Goal: Task Accomplishment & Management: Complete application form

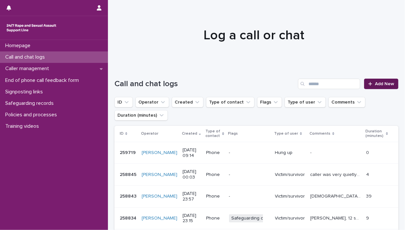
click at [378, 83] on span "Add New" at bounding box center [384, 83] width 19 height 5
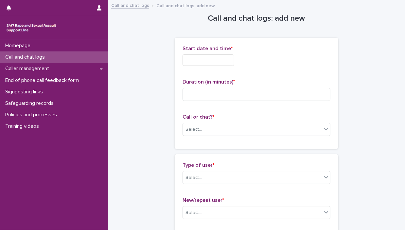
click at [198, 62] on input "text" at bounding box center [209, 59] width 52 height 11
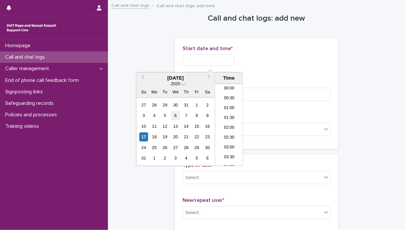
scroll to position [150, 0]
click at [145, 139] on div "17" at bounding box center [143, 136] width 9 height 9
drag, startPoint x: 205, startPoint y: 58, endPoint x: 273, endPoint y: 59, distance: 68.7
click at [273, 59] on div "**********" at bounding box center [257, 59] width 148 height 11
type input "**********"
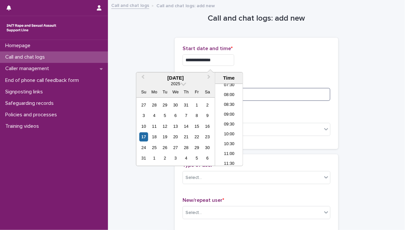
click at [291, 97] on input at bounding box center [257, 94] width 148 height 13
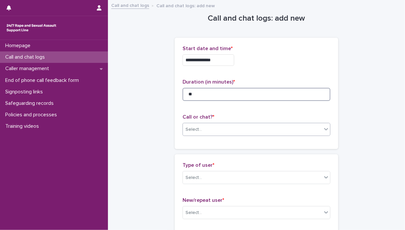
type input "**"
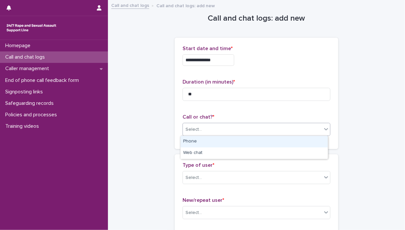
click at [323, 130] on icon at bounding box center [326, 129] width 7 height 7
click at [296, 144] on div "Phone" at bounding box center [254, 141] width 147 height 11
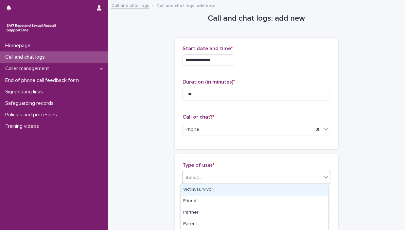
click at [324, 178] on icon at bounding box center [326, 177] width 7 height 7
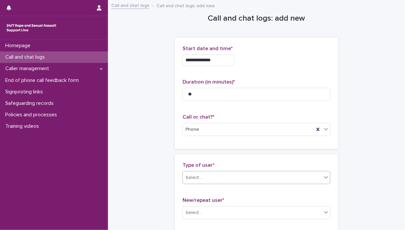
click at [323, 178] on icon at bounding box center [326, 177] width 7 height 7
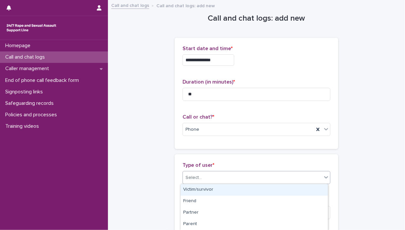
click at [310, 186] on div "Victim/survivor" at bounding box center [254, 189] width 147 height 11
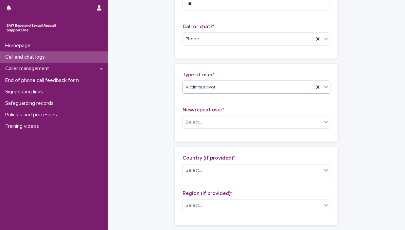
scroll to position [148, 0]
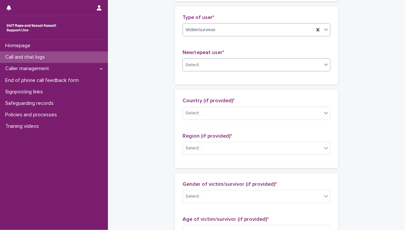
click at [322, 63] on div at bounding box center [326, 65] width 8 height 12
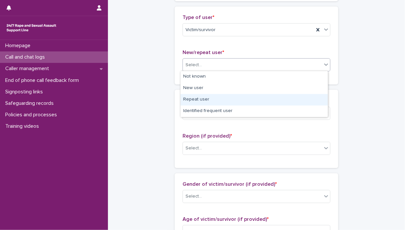
click at [306, 103] on div "Repeat user" at bounding box center [254, 99] width 147 height 11
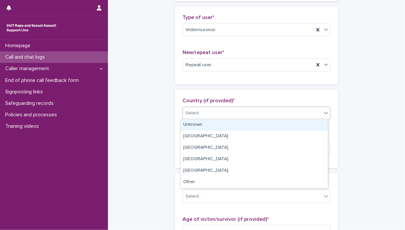
click at [323, 115] on icon at bounding box center [326, 113] width 7 height 7
click at [312, 123] on div "Unknown" at bounding box center [254, 124] width 147 height 11
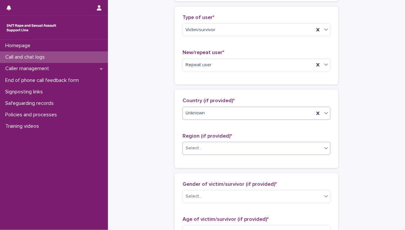
click at [324, 149] on icon at bounding box center [326, 148] width 7 height 7
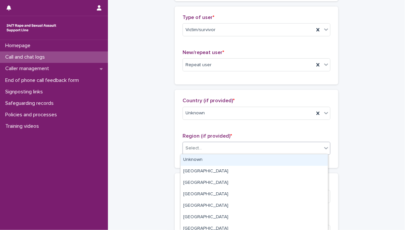
click at [310, 160] on div "Unknown" at bounding box center [254, 159] width 147 height 11
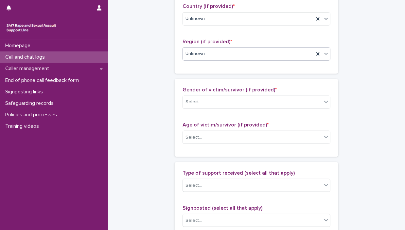
scroll to position [275, 0]
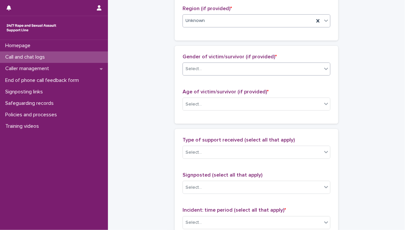
click at [322, 71] on div at bounding box center [326, 69] width 8 height 12
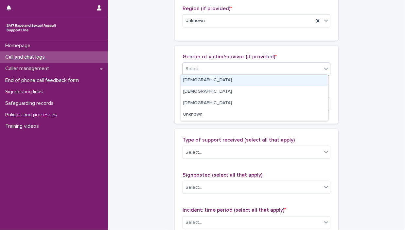
click at [292, 83] on div "[DEMOGRAPHIC_DATA]" at bounding box center [254, 80] width 147 height 11
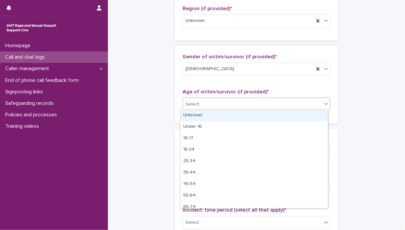
click at [323, 104] on icon at bounding box center [326, 103] width 7 height 7
click at [302, 114] on div "Unknown" at bounding box center [254, 115] width 147 height 11
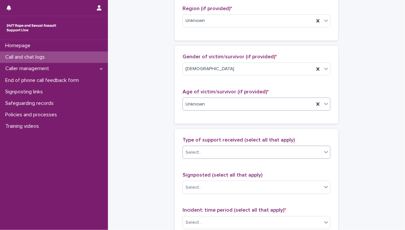
click at [323, 152] on icon at bounding box center [326, 152] width 7 height 7
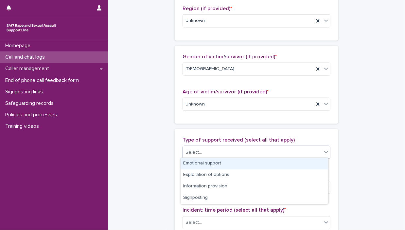
click at [305, 165] on div "Emotional support" at bounding box center [254, 163] width 147 height 11
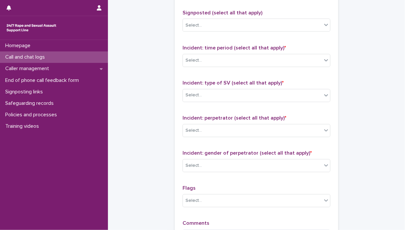
scroll to position [442, 0]
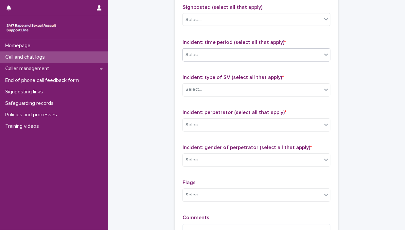
click at [318, 53] on div "Select..." at bounding box center [252, 54] width 139 height 11
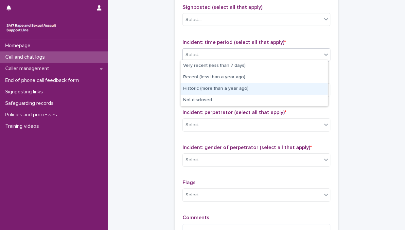
click at [300, 92] on div "Historic (more than a year ago)" at bounding box center [254, 88] width 147 height 11
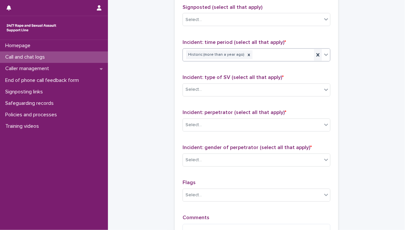
click at [318, 53] on icon at bounding box center [318, 55] width 7 height 7
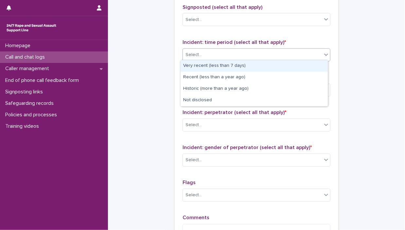
click at [323, 53] on icon at bounding box center [326, 54] width 7 height 7
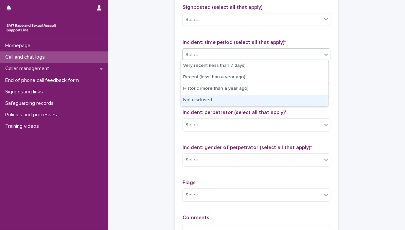
click at [284, 102] on div "Not disclosed" at bounding box center [254, 100] width 147 height 11
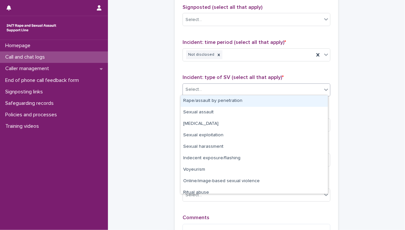
click at [324, 88] on icon at bounding box center [326, 89] width 7 height 7
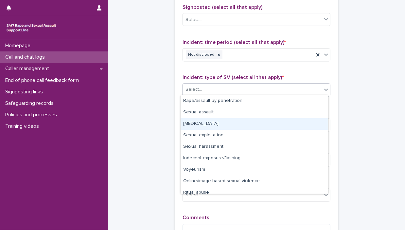
click at [310, 120] on div "[MEDICAL_DATA]" at bounding box center [254, 123] width 147 height 11
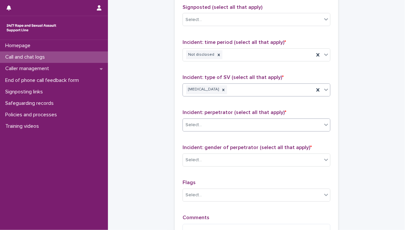
click at [324, 125] on icon at bounding box center [326, 124] width 7 height 7
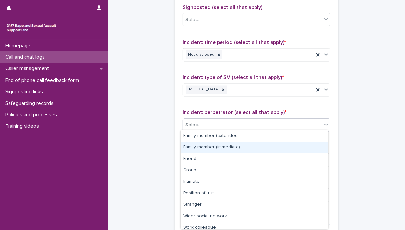
click at [302, 144] on div "Family member (immediate)" at bounding box center [254, 147] width 147 height 11
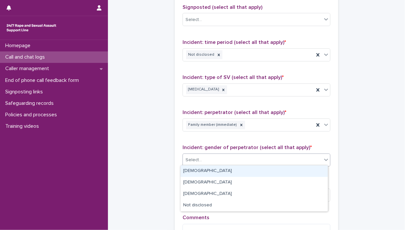
click at [323, 156] on icon at bounding box center [326, 159] width 7 height 7
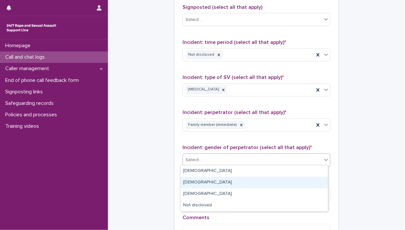
click at [308, 180] on div "[DEMOGRAPHIC_DATA]" at bounding box center [254, 182] width 147 height 11
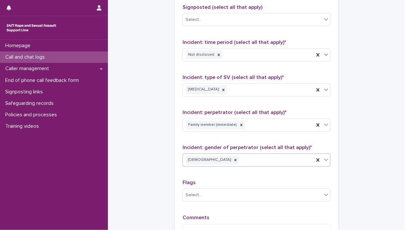
scroll to position [522, 0]
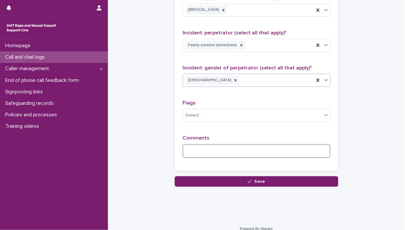
click at [256, 150] on textarea at bounding box center [257, 151] width 148 height 14
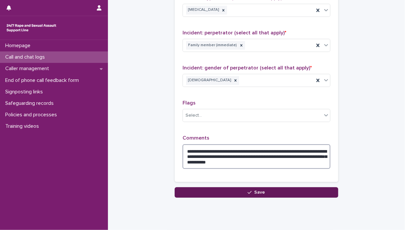
type textarea "**********"
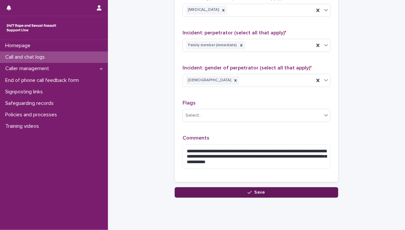
click at [275, 190] on button "Save" at bounding box center [257, 192] width 164 height 10
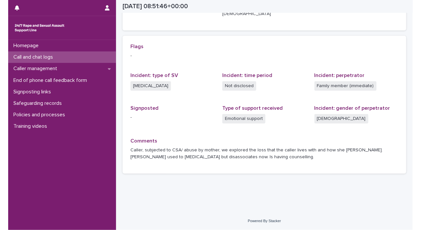
scroll to position [124, 0]
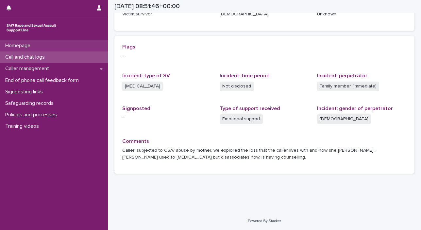
click at [34, 46] on p "Homepage" at bounding box center [19, 46] width 33 height 6
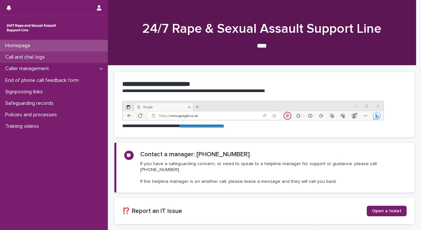
click at [31, 57] on p "Call and chat logs" at bounding box center [26, 57] width 47 height 6
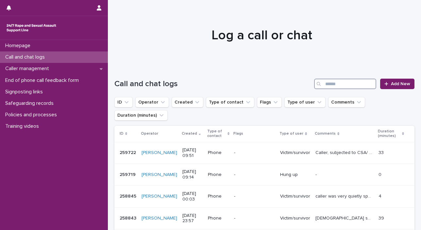
click at [349, 87] on input "Search" at bounding box center [345, 84] width 62 height 10
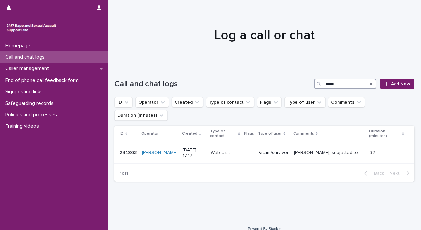
type input "*****"
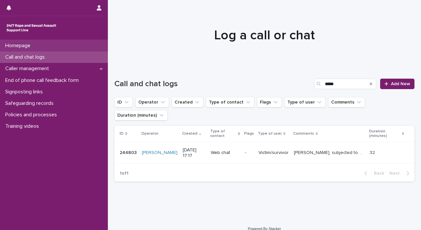
click at [45, 44] on div "Homepage" at bounding box center [54, 45] width 108 height 11
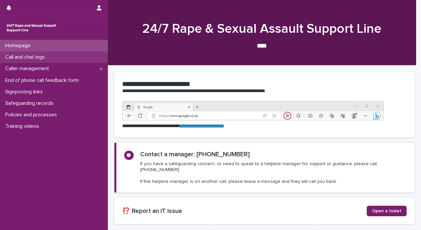
click at [38, 55] on p "Call and chat logs" at bounding box center [26, 57] width 47 height 6
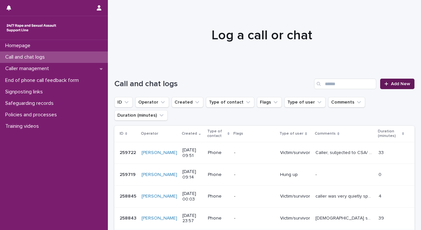
click at [399, 81] on span "Add New" at bounding box center [400, 83] width 19 height 5
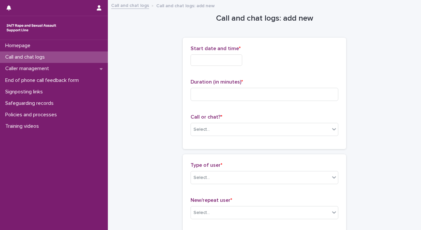
click at [226, 59] on input "text" at bounding box center [217, 59] width 52 height 11
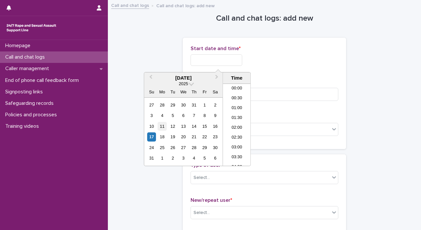
scroll to position [160, 0]
click at [147, 138] on div "17 18 19 20 21 22 23" at bounding box center [184, 136] width 74 height 10
click at [150, 138] on div "17" at bounding box center [151, 136] width 9 height 9
drag, startPoint x: 213, startPoint y: 59, endPoint x: 327, endPoint y: 70, distance: 114.4
click at [325, 70] on div "**********" at bounding box center [265, 58] width 148 height 26
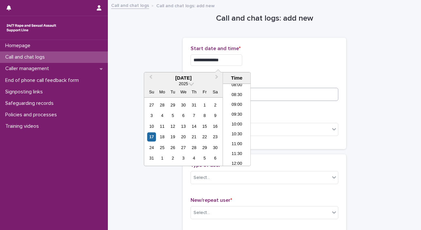
type input "**********"
click at [287, 90] on input at bounding box center [265, 94] width 148 height 13
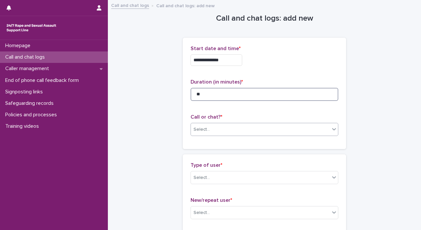
type input "**"
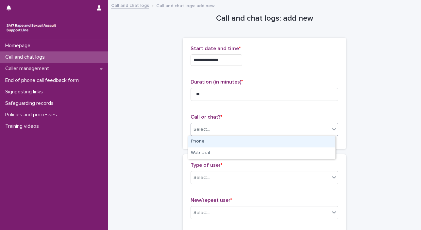
click at [331, 127] on icon at bounding box center [334, 129] width 7 height 7
click at [306, 147] on div "Phone" at bounding box center [261, 141] width 147 height 11
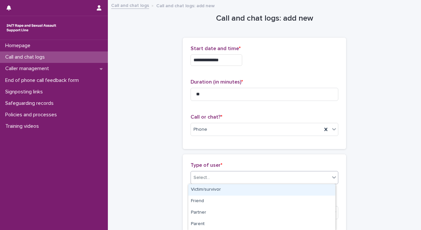
click at [333, 177] on icon at bounding box center [334, 177] width 7 height 7
click at [320, 186] on div "Victim/survivor" at bounding box center [261, 189] width 147 height 11
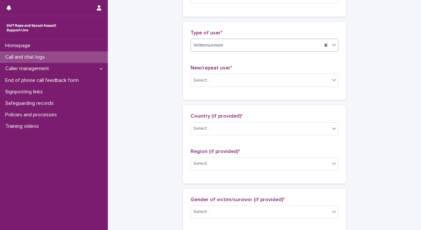
scroll to position [162, 0]
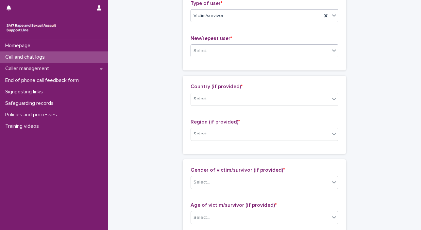
click at [332, 50] on icon at bounding box center [334, 51] width 4 height 2
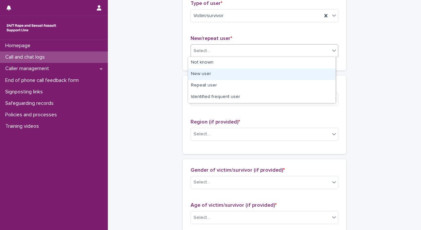
click at [315, 78] on div "New user" at bounding box center [261, 73] width 147 height 11
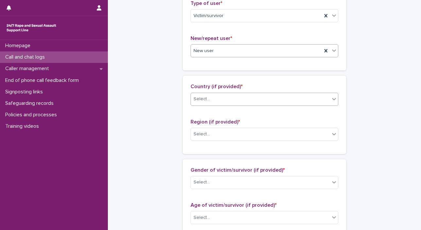
click at [331, 100] on icon at bounding box center [334, 99] width 7 height 7
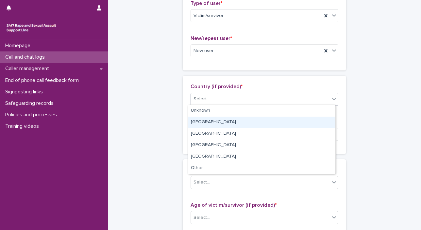
click at [320, 121] on div "[GEOGRAPHIC_DATA]" at bounding box center [261, 121] width 147 height 11
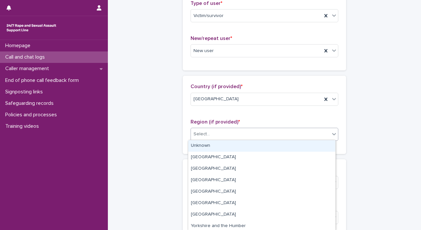
click at [331, 132] on icon at bounding box center [334, 134] width 7 height 7
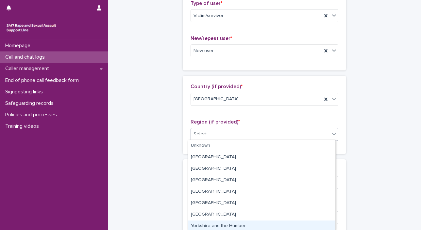
click at [301, 221] on div "Yorkshire and the Humber" at bounding box center [261, 225] width 147 height 11
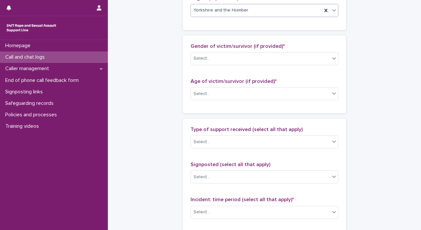
scroll to position [289, 0]
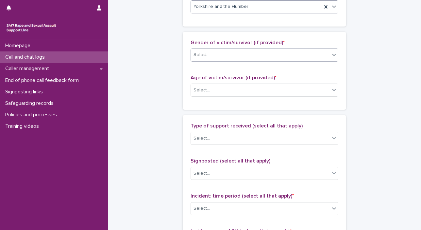
click at [331, 52] on icon at bounding box center [334, 54] width 7 height 7
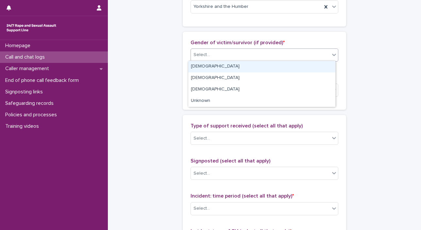
click at [321, 62] on div "[DEMOGRAPHIC_DATA]" at bounding box center [261, 66] width 147 height 11
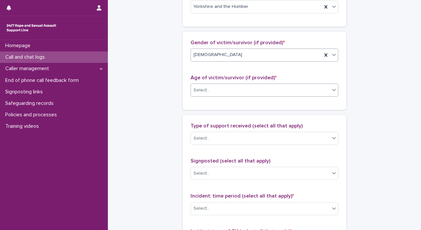
click at [331, 90] on icon at bounding box center [334, 89] width 7 height 7
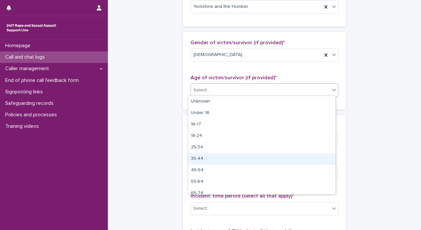
click at [304, 156] on div "35-44" at bounding box center [261, 158] width 147 height 11
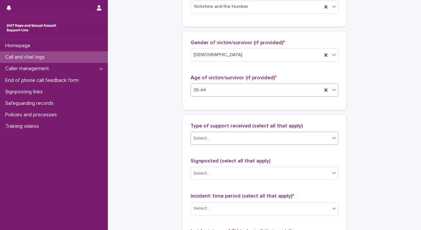
click at [332, 139] on icon at bounding box center [334, 137] width 7 height 7
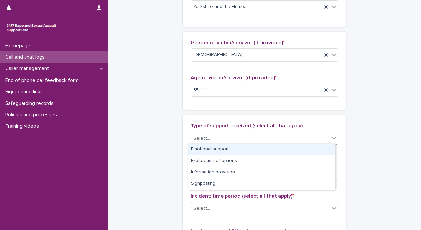
click at [323, 146] on div "Emotional support" at bounding box center [261, 149] width 147 height 11
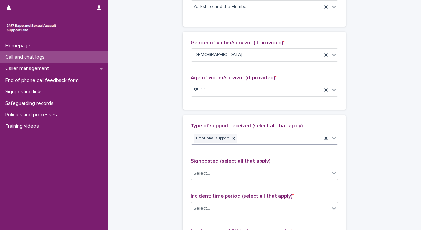
click at [331, 139] on icon at bounding box center [334, 137] width 7 height 7
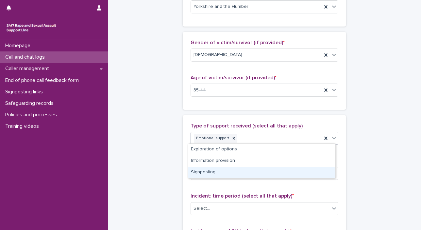
click at [313, 174] on div "Signposting" at bounding box center [261, 171] width 147 height 11
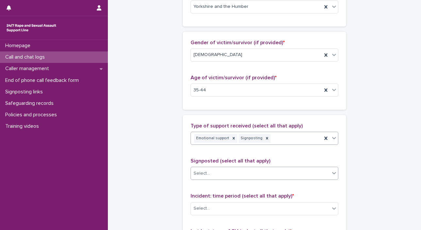
click at [333, 173] on icon at bounding box center [334, 172] width 7 height 7
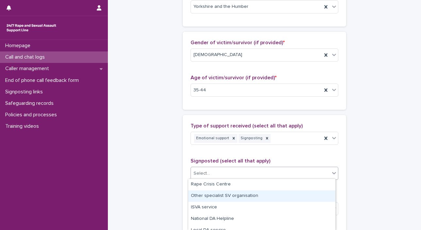
click at [311, 199] on div "Other specialist SV organisation" at bounding box center [261, 195] width 147 height 11
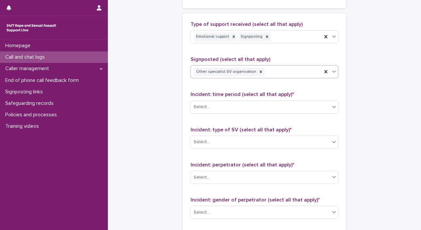
scroll to position [399, 0]
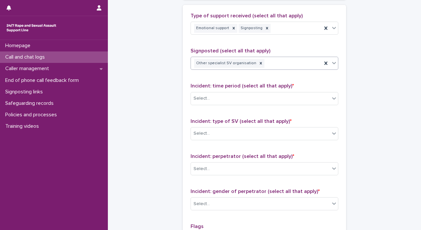
click at [333, 63] on icon at bounding box center [334, 63] width 7 height 7
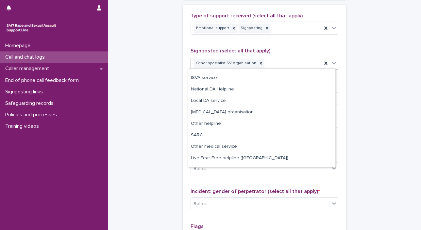
scroll to position [27, 0]
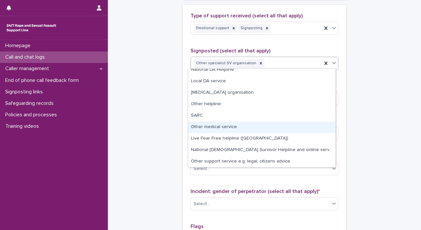
click at [303, 131] on div "Other medical service" at bounding box center [261, 126] width 147 height 11
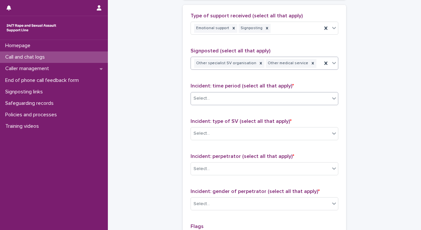
click at [327, 96] on div "Select..." at bounding box center [260, 98] width 139 height 11
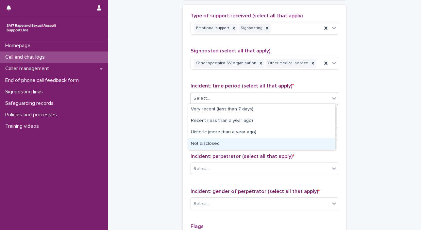
click at [311, 146] on div "Not disclosed" at bounding box center [261, 143] width 147 height 11
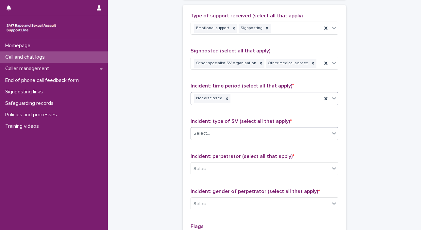
click at [331, 132] on icon at bounding box center [334, 133] width 7 height 7
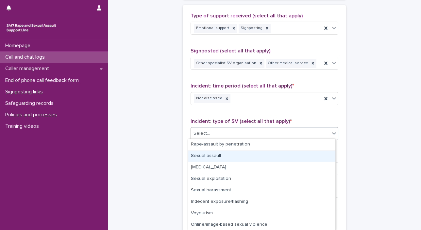
scroll to position [23, 0]
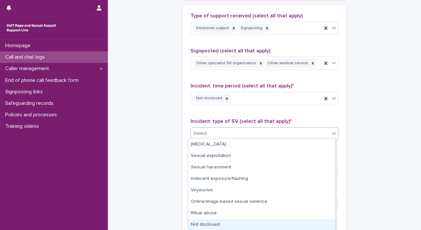
click at [317, 224] on div "Not disclosed" at bounding box center [261, 224] width 147 height 11
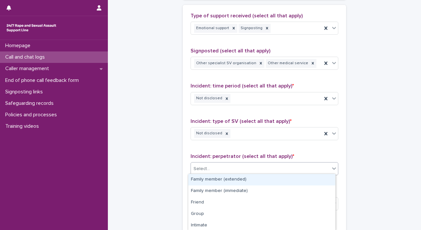
click at [331, 167] on icon at bounding box center [334, 168] width 7 height 7
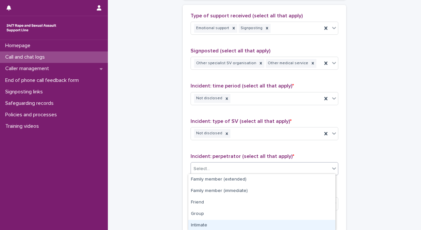
click at [319, 221] on div "Intimate" at bounding box center [261, 224] width 147 height 11
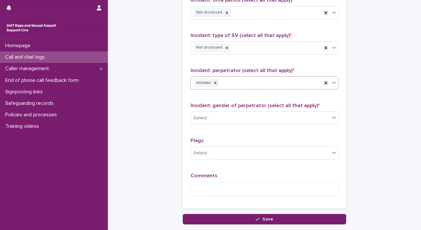
scroll to position [528, 0]
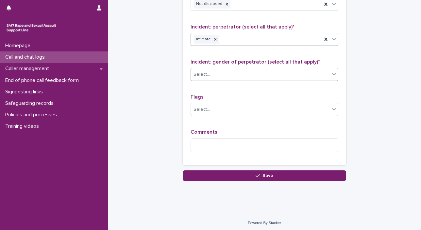
click at [330, 68] on div at bounding box center [334, 74] width 8 height 12
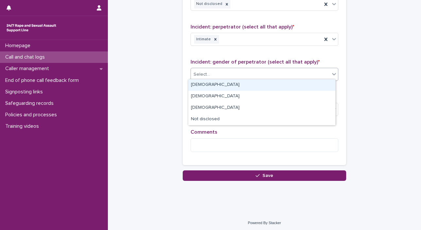
click at [307, 88] on div "[DEMOGRAPHIC_DATA]" at bounding box center [261, 84] width 147 height 11
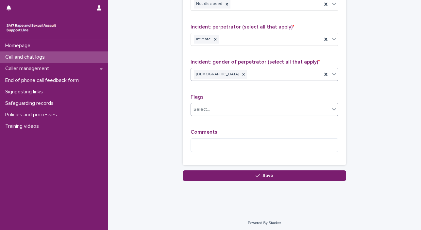
click at [332, 108] on icon at bounding box center [334, 109] width 4 height 2
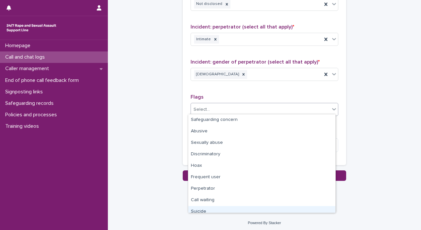
click at [299, 207] on div "Suicide" at bounding box center [261, 211] width 147 height 11
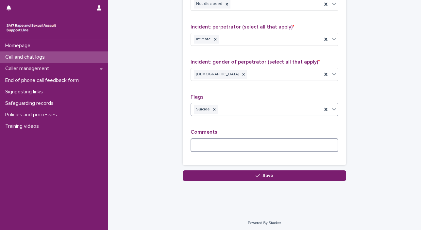
click at [286, 142] on textarea at bounding box center [265, 145] width 148 height 14
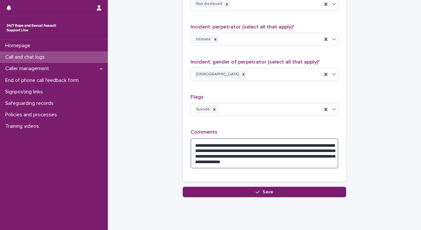
drag, startPoint x: 192, startPoint y: 142, endPoint x: 347, endPoint y: 166, distance: 156.2
type textarea "**********"
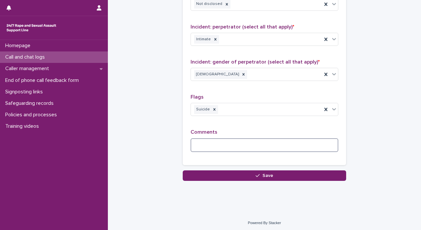
paste textarea "**********"
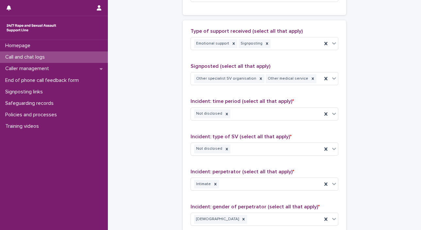
scroll to position [544, 0]
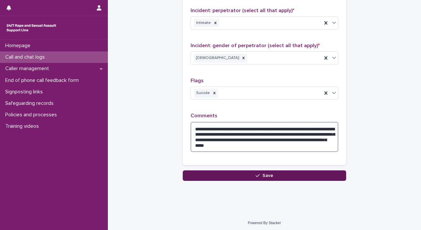
type textarea "**********"
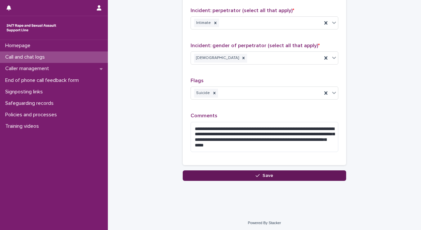
click at [297, 174] on button "Save" at bounding box center [265, 175] width 164 height 10
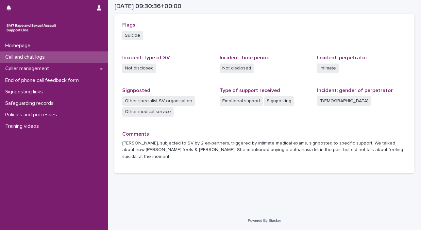
scroll to position [139, 0]
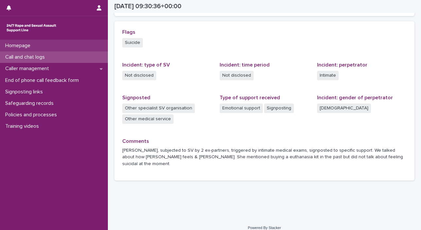
click at [51, 45] on div "Homepage" at bounding box center [54, 45] width 108 height 11
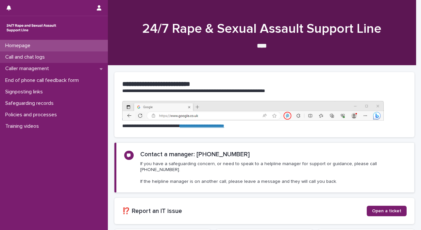
click at [50, 55] on p "Call and chat logs" at bounding box center [26, 57] width 47 height 6
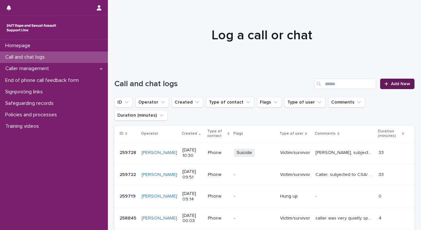
click at [380, 87] on link "Add New" at bounding box center [397, 84] width 34 height 10
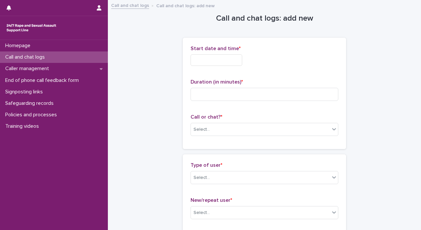
click at [210, 61] on input "text" at bounding box center [217, 59] width 52 height 11
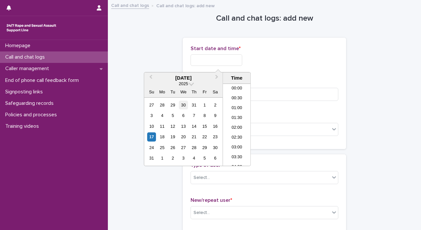
scroll to position [170, 0]
click at [153, 138] on div "17" at bounding box center [151, 136] width 9 height 9
drag, startPoint x: 213, startPoint y: 57, endPoint x: 307, endPoint y: 57, distance: 93.6
click at [304, 58] on div "**********" at bounding box center [265, 59] width 148 height 11
type input "**********"
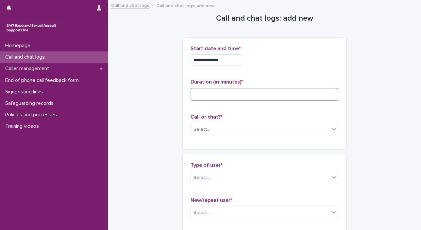
click at [304, 94] on input at bounding box center [265, 94] width 148 height 13
type input "*"
click at [331, 130] on icon at bounding box center [334, 129] width 7 height 7
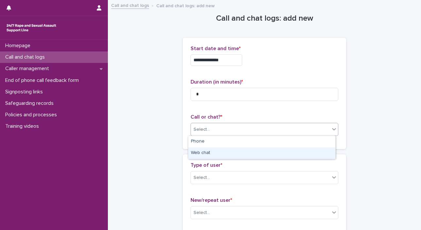
click at [322, 148] on div "Web chat" at bounding box center [261, 152] width 147 height 11
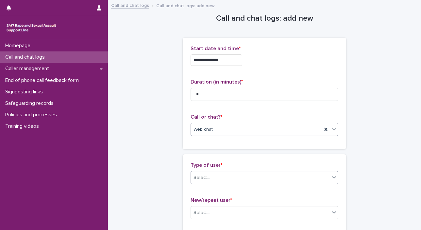
click at [332, 177] on icon at bounding box center [334, 177] width 4 height 2
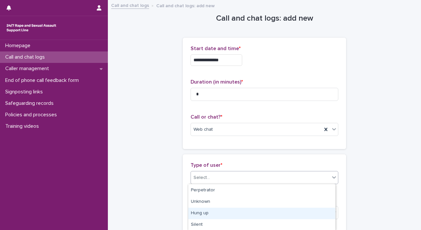
click at [314, 212] on div "Hung up" at bounding box center [261, 212] width 147 height 11
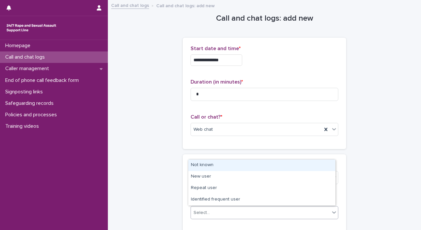
click at [334, 212] on icon at bounding box center [334, 212] width 7 height 7
click at [302, 166] on div "Not known" at bounding box center [261, 164] width 147 height 11
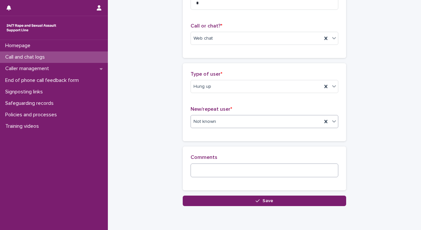
scroll to position [103, 0]
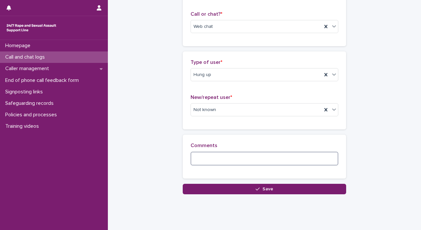
click at [224, 154] on textarea at bounding box center [265, 158] width 148 height 14
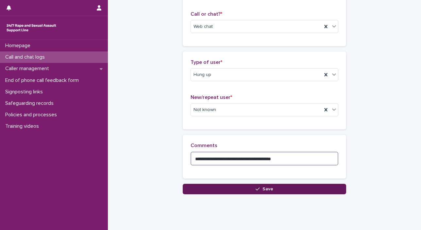
type textarea "**********"
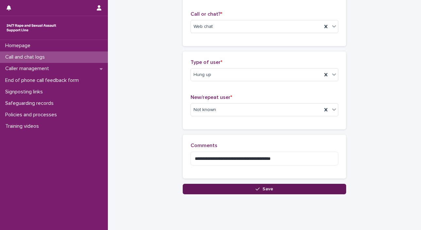
click at [221, 188] on button "Save" at bounding box center [265, 189] width 164 height 10
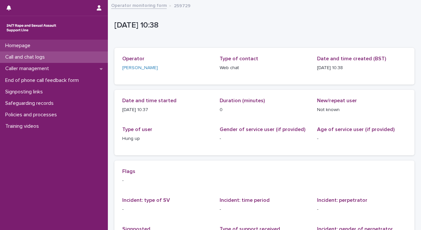
click at [49, 46] on div "Homepage" at bounding box center [54, 45] width 108 height 11
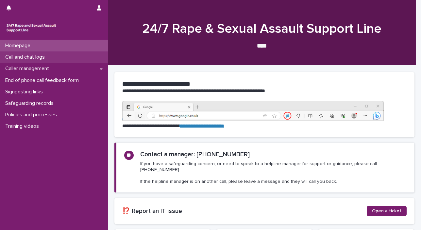
click at [40, 55] on p "Call and chat logs" at bounding box center [26, 57] width 47 height 6
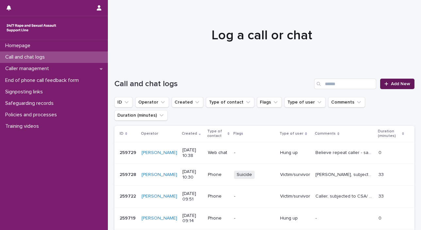
click at [391, 81] on span "Add New" at bounding box center [400, 83] width 19 height 5
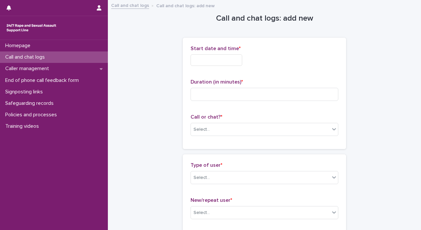
click at [218, 59] on input "text" at bounding box center [217, 59] width 52 height 11
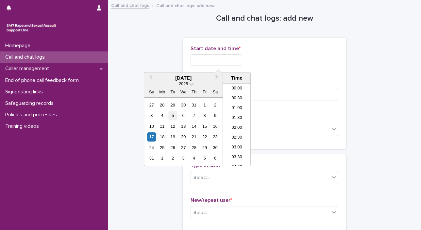
scroll to position [170, 0]
click at [150, 138] on div "17" at bounding box center [151, 136] width 9 height 9
drag, startPoint x: 213, startPoint y: 59, endPoint x: 334, endPoint y: 71, distance: 121.9
click at [334, 71] on div "**********" at bounding box center [265, 93] width 148 height 96
type input "**********"
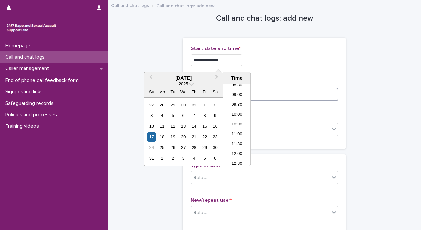
click at [324, 93] on input at bounding box center [265, 94] width 148 height 13
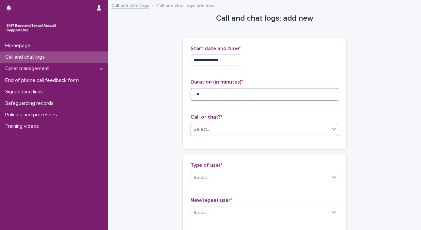
type input "*"
click at [330, 129] on div at bounding box center [334, 129] width 8 height 12
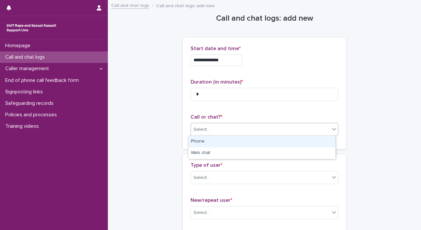
click at [321, 146] on div "Phone" at bounding box center [261, 141] width 147 height 11
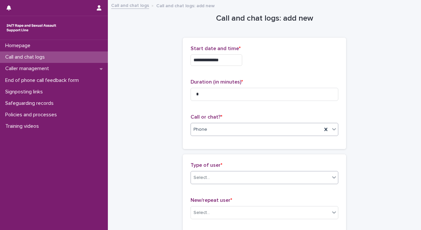
click at [332, 177] on icon at bounding box center [334, 177] width 4 height 2
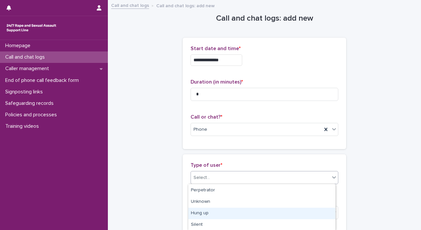
click at [306, 215] on div "Hung up" at bounding box center [261, 212] width 147 height 11
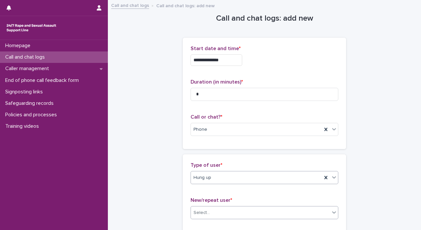
click at [335, 211] on div at bounding box center [334, 212] width 8 height 12
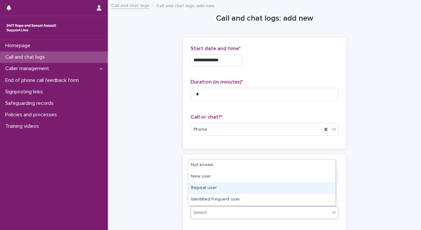
click at [279, 189] on div "Repeat user" at bounding box center [261, 187] width 147 height 11
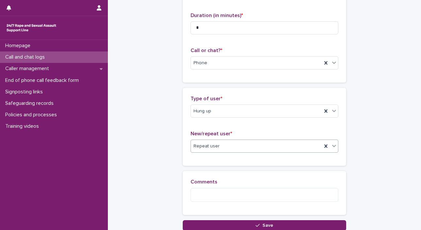
scroll to position [74, 0]
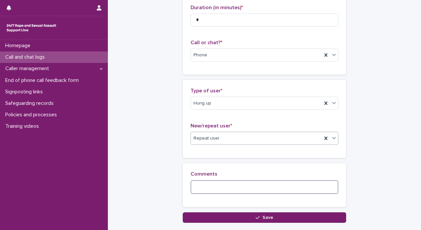
click at [228, 188] on textarea at bounding box center [265, 187] width 148 height 14
type textarea "*"
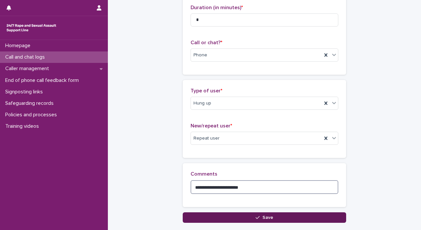
type textarea "**********"
click at [249, 216] on button "Save" at bounding box center [265, 217] width 164 height 10
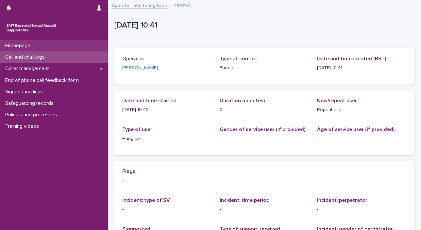
click at [14, 46] on p "Homepage" at bounding box center [19, 46] width 33 height 6
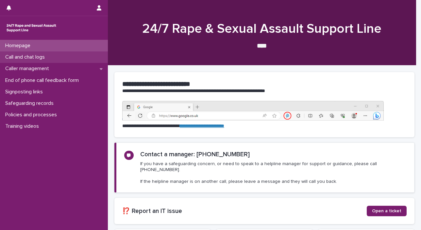
click at [13, 54] on p "Call and chat logs" at bounding box center [26, 57] width 47 height 6
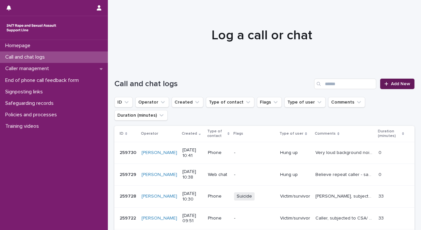
click at [391, 83] on span "Add New" at bounding box center [400, 83] width 19 height 5
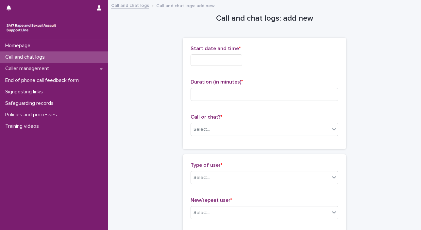
drag, startPoint x: 217, startPoint y: 58, endPoint x: 207, endPoint y: 65, distance: 12.7
click at [217, 58] on input "text" at bounding box center [217, 59] width 52 height 11
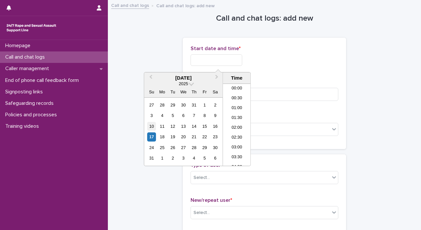
scroll to position [170, 0]
click at [154, 136] on div "17" at bounding box center [151, 136] width 9 height 9
drag, startPoint x: 212, startPoint y: 58, endPoint x: 311, endPoint y: 58, distance: 98.8
click at [305, 59] on div "**********" at bounding box center [265, 59] width 148 height 11
type input "**********"
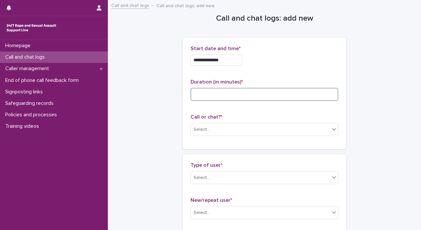
click at [306, 92] on input at bounding box center [265, 94] width 148 height 13
type input "*"
click at [335, 129] on div at bounding box center [334, 129] width 8 height 12
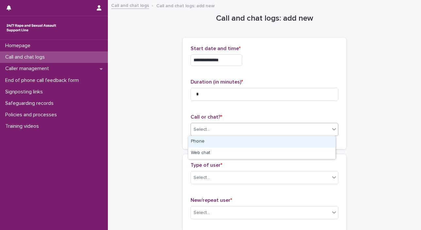
click at [298, 146] on div "Phone" at bounding box center [261, 141] width 147 height 11
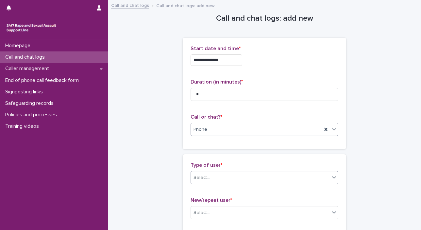
click at [334, 176] on icon at bounding box center [334, 177] width 7 height 7
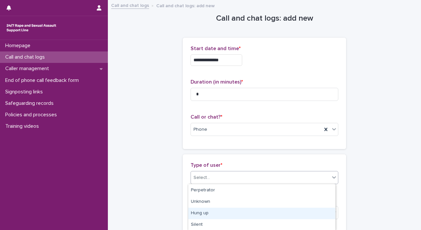
click at [314, 214] on div "Hung up" at bounding box center [261, 212] width 147 height 11
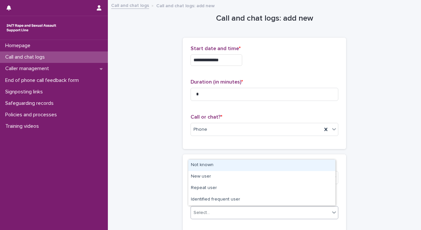
click at [333, 209] on icon at bounding box center [334, 212] width 7 height 7
click at [285, 160] on div "Not known" at bounding box center [261, 164] width 147 height 11
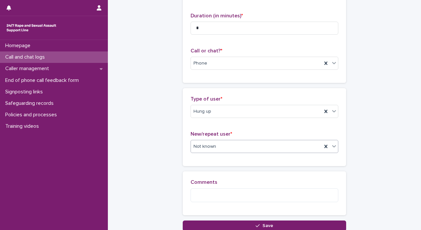
scroll to position [92, 0]
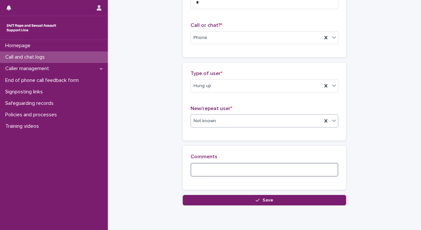
click at [236, 169] on textarea at bounding box center [265, 170] width 148 height 14
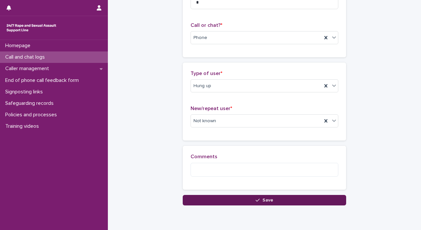
click at [233, 196] on button "Save" at bounding box center [265, 200] width 164 height 10
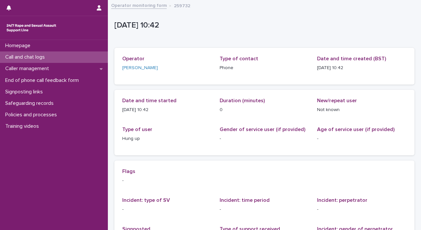
click at [10, 59] on p "Call and chat logs" at bounding box center [26, 57] width 47 height 6
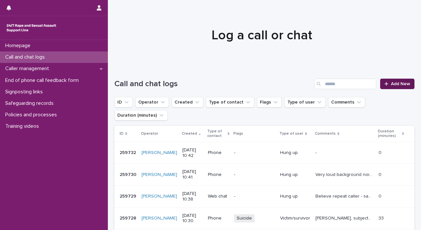
click at [386, 85] on link "Add New" at bounding box center [397, 84] width 34 height 10
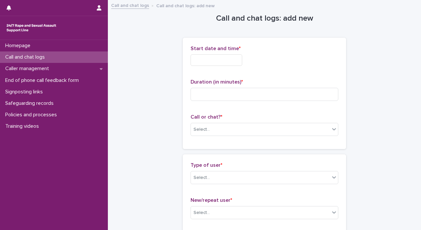
click at [222, 53] on div "Start date and time *" at bounding box center [265, 58] width 148 height 26
click at [220, 61] on input "text" at bounding box center [217, 59] width 52 height 11
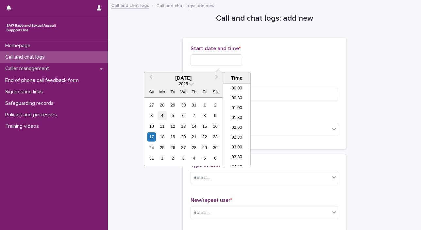
scroll to position [180, 0]
click at [152, 137] on div "17" at bounding box center [151, 136] width 9 height 9
drag, startPoint x: 213, startPoint y: 58, endPoint x: 332, endPoint y: 56, distance: 118.8
click at [330, 56] on div "**********" at bounding box center [265, 59] width 148 height 11
type input "**********"
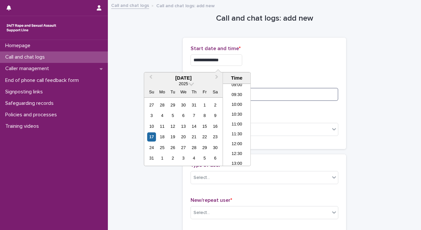
click at [297, 89] on input at bounding box center [265, 94] width 148 height 13
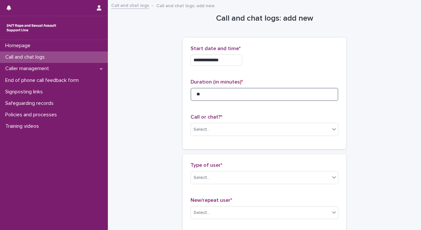
type input "**"
click at [337, 132] on div "**********" at bounding box center [265, 93] width 164 height 111
click at [330, 130] on span at bounding box center [330, 129] width 0 height 7
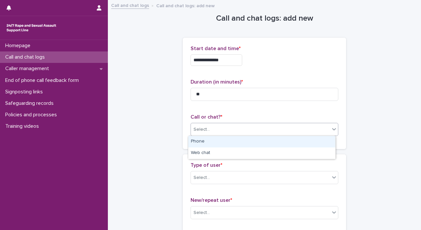
click at [319, 141] on div "Phone" at bounding box center [261, 141] width 147 height 11
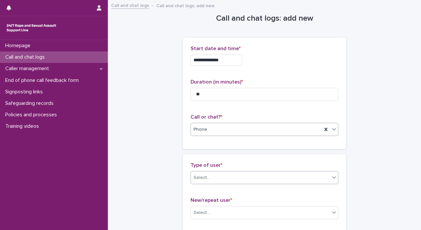
click at [331, 178] on icon at bounding box center [334, 177] width 7 height 7
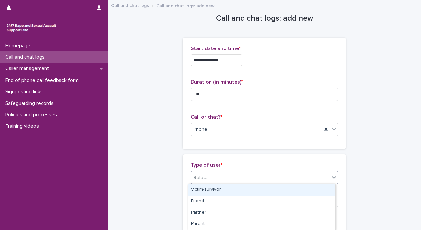
click at [317, 188] on div "Victim/survivor" at bounding box center [261, 189] width 147 height 11
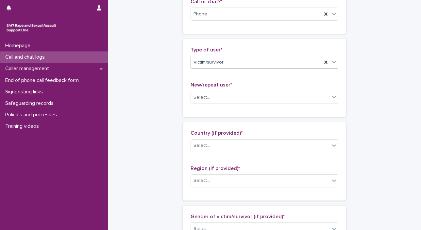
scroll to position [171, 0]
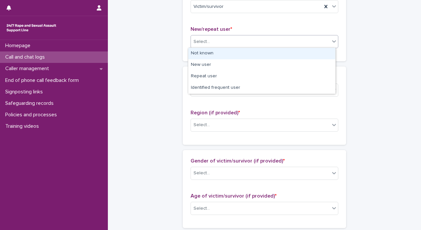
click at [319, 39] on div "Select..." at bounding box center [260, 41] width 139 height 11
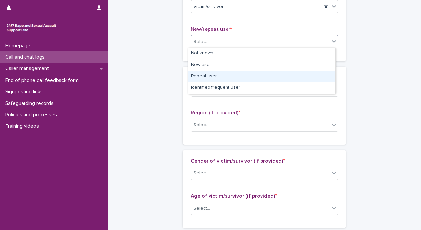
click at [300, 73] on div "Repeat user" at bounding box center [261, 76] width 147 height 11
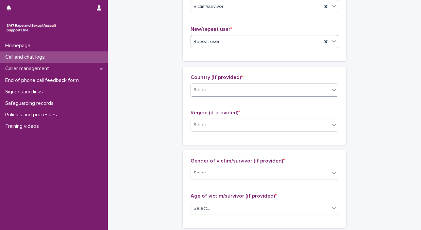
click at [330, 85] on div at bounding box center [334, 90] width 8 height 12
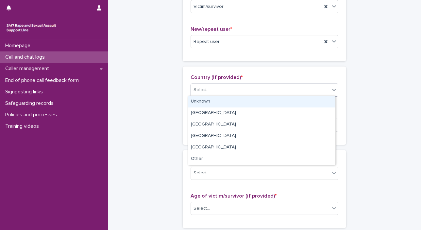
click at [319, 102] on div "Unknown" at bounding box center [261, 101] width 147 height 11
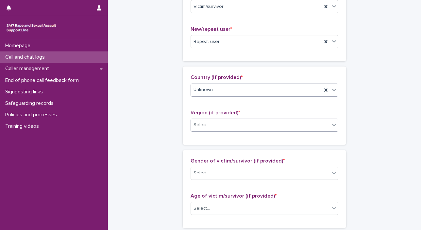
click at [331, 126] on icon at bounding box center [334, 124] width 7 height 7
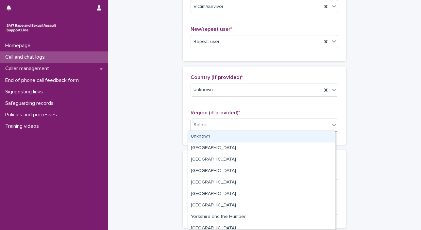
click at [320, 140] on div "Unknown" at bounding box center [261, 136] width 147 height 11
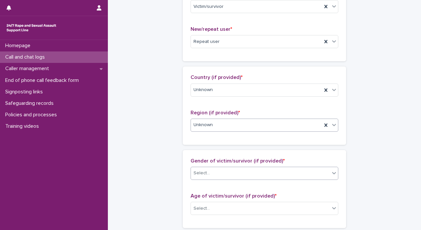
click at [332, 175] on div at bounding box center [334, 173] width 8 height 12
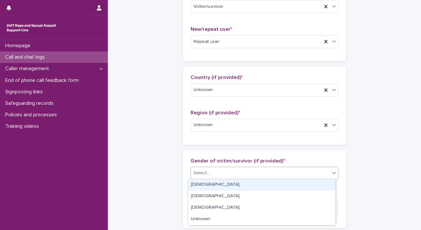
click at [323, 185] on div "[DEMOGRAPHIC_DATA]" at bounding box center [261, 184] width 147 height 11
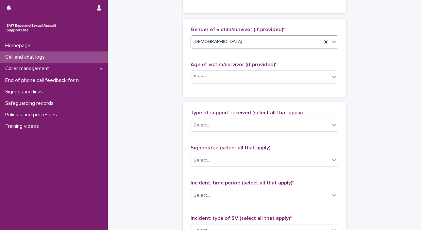
scroll to position [351, 0]
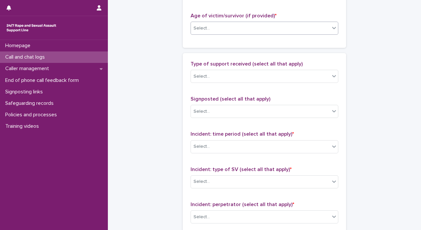
click at [331, 29] on icon at bounding box center [334, 28] width 7 height 7
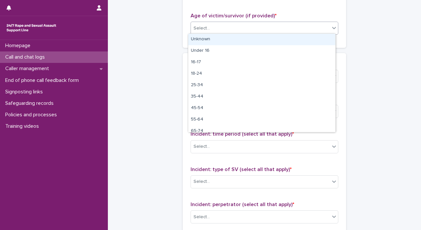
click at [322, 37] on div "Unknown" at bounding box center [261, 39] width 147 height 11
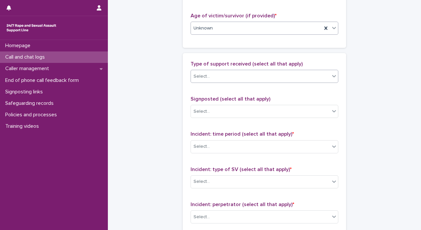
click at [331, 74] on icon at bounding box center [334, 76] width 7 height 7
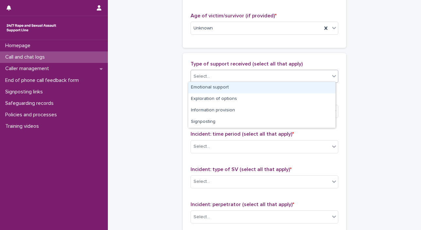
click at [319, 89] on div "Emotional support" at bounding box center [261, 87] width 147 height 11
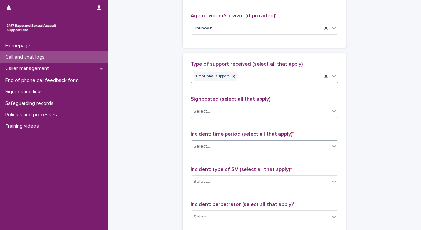
click at [331, 146] on icon at bounding box center [334, 146] width 7 height 7
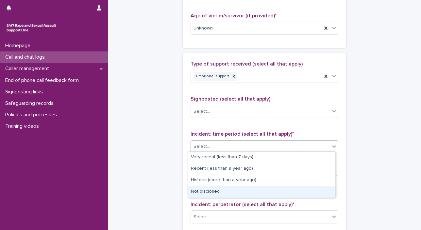
click at [320, 195] on div "Not disclosed" at bounding box center [261, 191] width 147 height 11
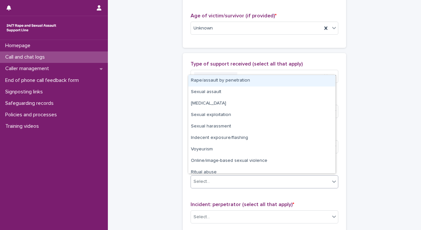
click at [334, 183] on div at bounding box center [334, 181] width 8 height 12
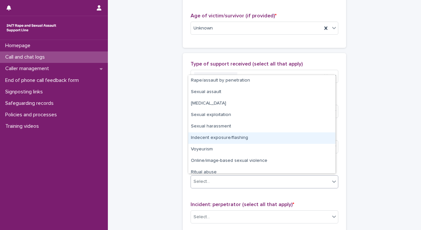
click at [327, 135] on div "Indecent exposure/flashing" at bounding box center [261, 137] width 147 height 11
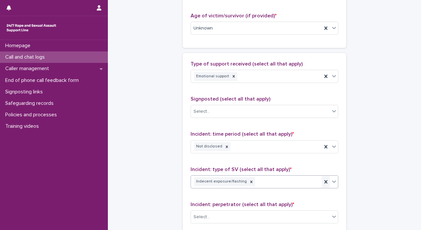
click at [325, 180] on icon at bounding box center [325, 181] width 3 height 3
click at [333, 180] on icon at bounding box center [334, 181] width 4 height 2
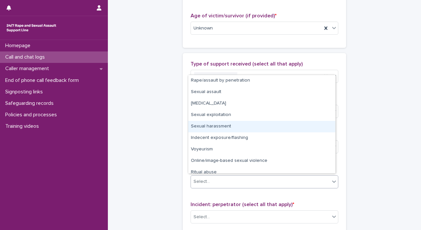
scroll to position [16, 0]
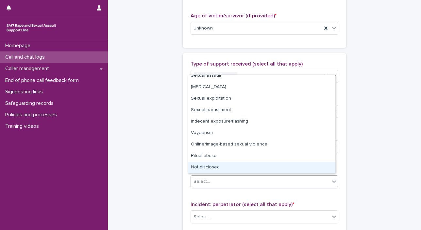
click at [315, 164] on div "Not disclosed" at bounding box center [261, 167] width 147 height 11
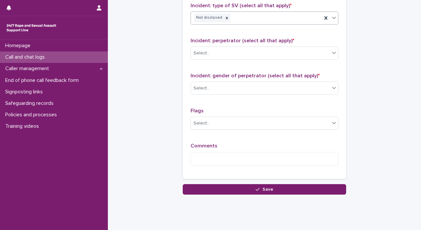
scroll to position [526, 0]
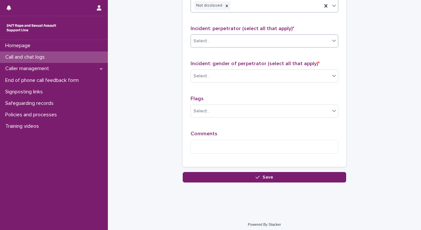
click at [333, 43] on div at bounding box center [334, 41] width 8 height 12
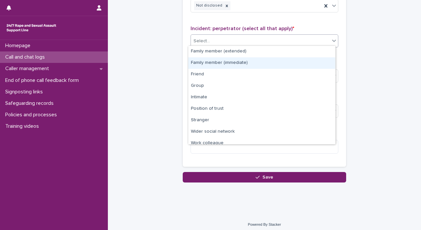
scroll to position [27, 0]
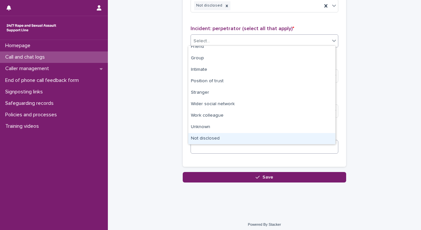
click at [301, 141] on div "Not disclosed" at bounding box center [261, 138] width 147 height 11
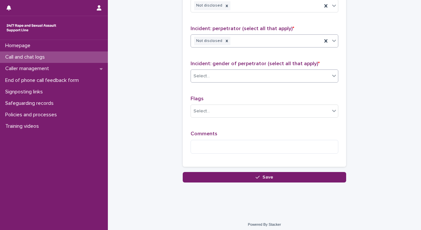
click at [331, 75] on icon at bounding box center [334, 75] width 7 height 7
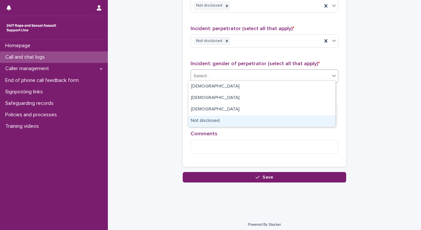
click at [297, 117] on div "Not disclosed" at bounding box center [261, 120] width 147 height 11
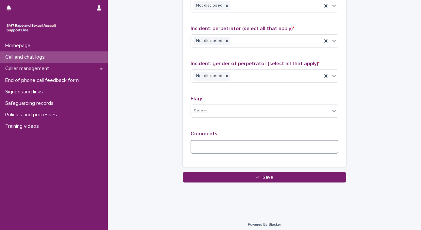
click at [258, 145] on textarea at bounding box center [265, 147] width 148 height 14
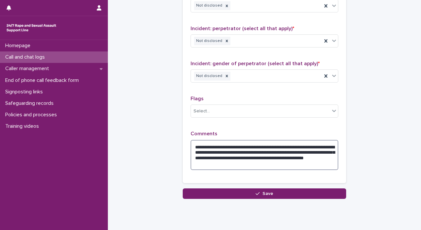
click at [259, 160] on textarea "**********" at bounding box center [265, 155] width 148 height 30
drag, startPoint x: 192, startPoint y: 144, endPoint x: 343, endPoint y: 161, distance: 152.0
click at [343, 161] on div "**********" at bounding box center [265, 30] width 164 height 306
click at [308, 144] on textarea "**********" at bounding box center [265, 155] width 148 height 30
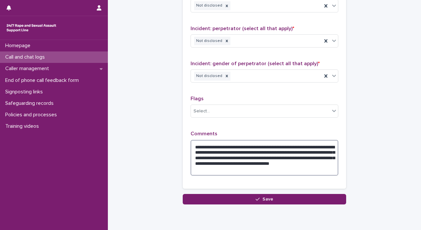
drag, startPoint x: 193, startPoint y: 144, endPoint x: 247, endPoint y: 167, distance: 59.0
click at [247, 167] on textarea "**********" at bounding box center [265, 158] width 148 height 36
type textarea "**********"
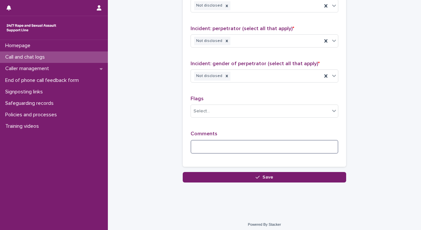
paste textarea "**********"
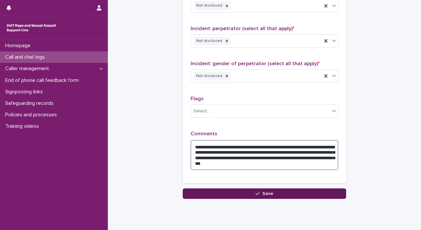
type textarea "**********"
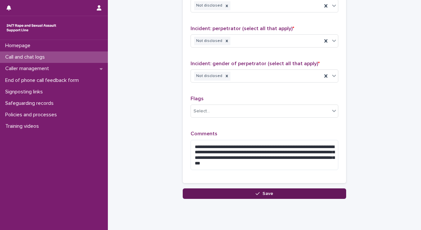
click at [248, 188] on button "Save" at bounding box center [265, 193] width 164 height 10
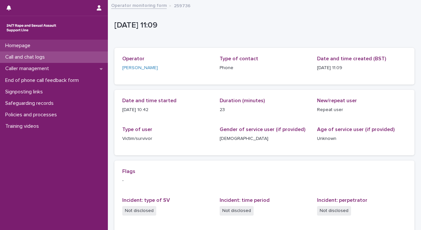
click at [58, 45] on div "Homepage" at bounding box center [54, 45] width 108 height 11
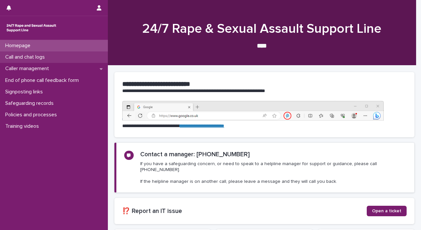
click at [55, 59] on div "Call and chat logs" at bounding box center [54, 56] width 108 height 11
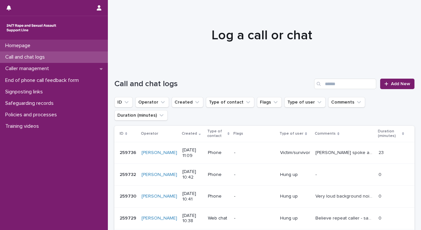
click at [50, 47] on div "Homepage" at bounding box center [54, 45] width 108 height 11
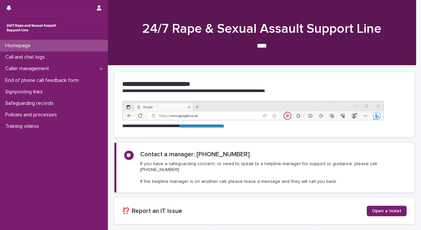
click at [47, 57] on p "Call and chat logs" at bounding box center [26, 57] width 47 height 6
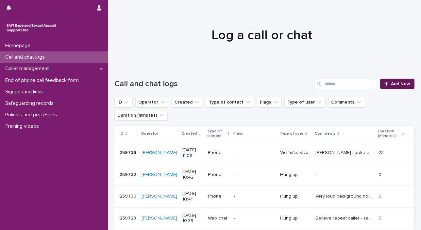
click at [395, 83] on span "Add New" at bounding box center [400, 83] width 19 height 5
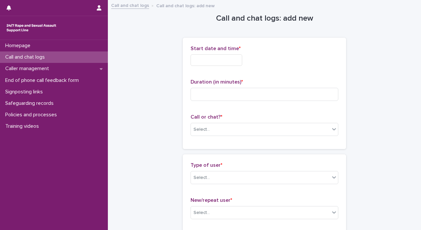
click at [225, 61] on input "text" at bounding box center [217, 59] width 52 height 11
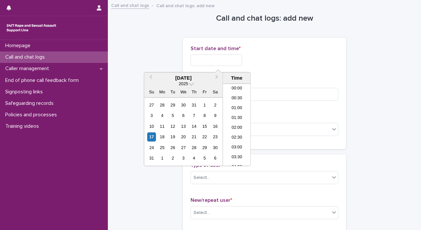
scroll to position [190, 0]
click at [151, 137] on div "17" at bounding box center [151, 136] width 9 height 9
drag, startPoint x: 214, startPoint y: 60, endPoint x: 295, endPoint y: 59, distance: 81.1
click at [288, 60] on div "**********" at bounding box center [265, 59] width 148 height 11
type input "**********"
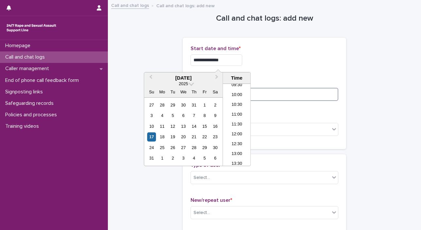
click at [301, 95] on input at bounding box center [265, 94] width 148 height 13
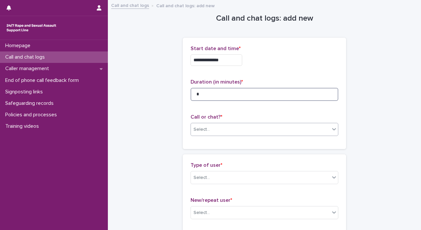
type input "*"
click at [322, 129] on div "Select..." at bounding box center [260, 129] width 139 height 11
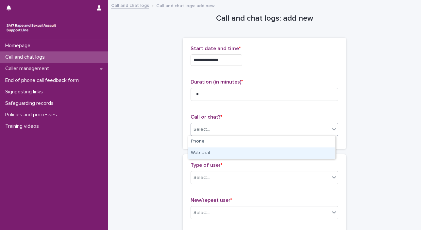
click at [307, 150] on div "Web chat" at bounding box center [261, 152] width 147 height 11
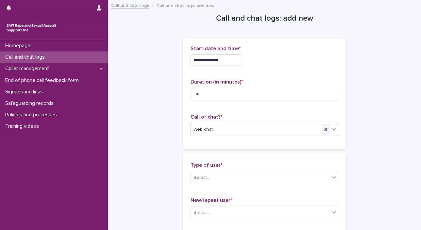
click at [324, 130] on icon at bounding box center [325, 129] width 3 height 3
click at [331, 129] on icon at bounding box center [334, 129] width 7 height 7
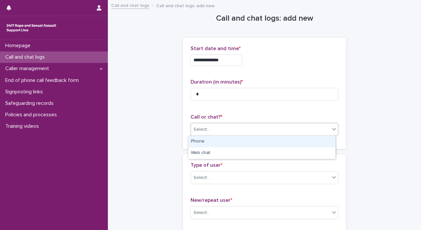
click at [320, 141] on div "Phone" at bounding box center [261, 141] width 147 height 11
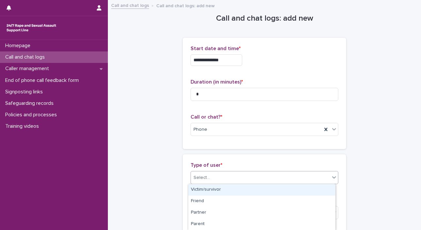
click at [331, 178] on icon at bounding box center [334, 177] width 7 height 7
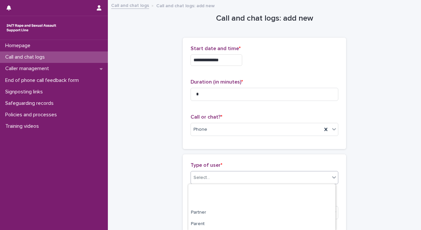
scroll to position [125, 0]
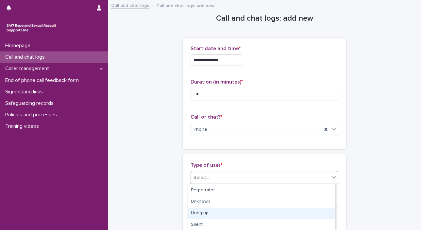
click at [305, 213] on div "Hung up" at bounding box center [261, 212] width 147 height 11
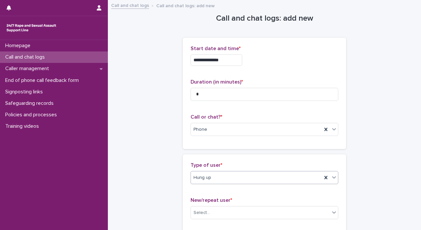
scroll to position [118, 0]
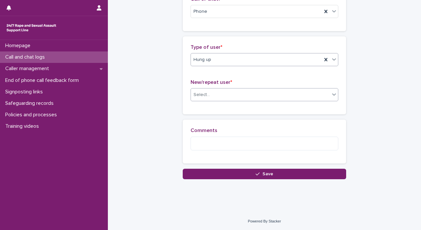
click at [331, 93] on icon at bounding box center [334, 94] width 7 height 7
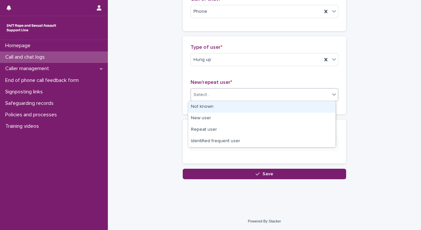
click at [320, 103] on div "Not known" at bounding box center [261, 106] width 147 height 11
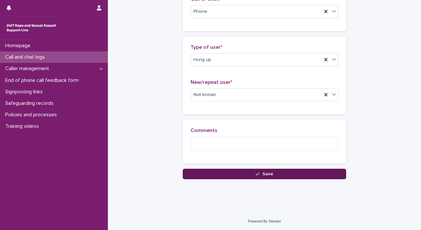
click at [304, 174] on button "Save" at bounding box center [265, 173] width 164 height 10
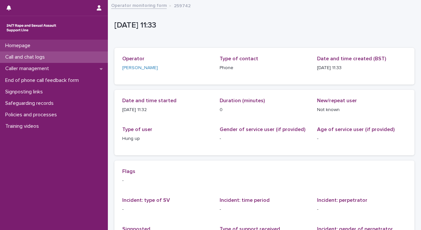
click at [45, 48] on div "Homepage" at bounding box center [54, 45] width 108 height 11
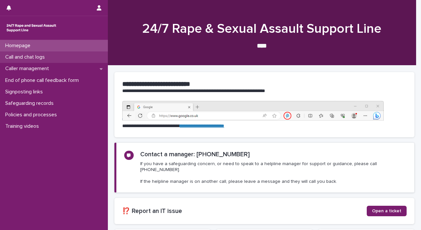
click at [47, 58] on p "Call and chat logs" at bounding box center [26, 57] width 47 height 6
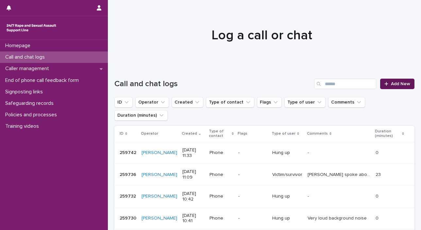
click at [385, 83] on div at bounding box center [388, 83] width 7 height 5
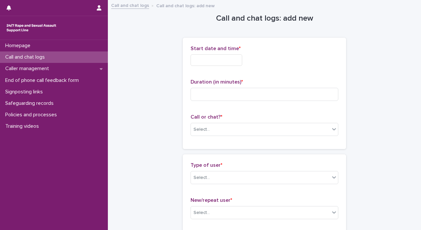
click at [191, 55] on input "text" at bounding box center [217, 59] width 52 height 11
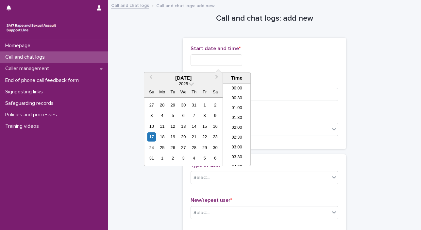
scroll to position [190, 0]
click at [151, 138] on div "17" at bounding box center [151, 136] width 9 height 9
drag, startPoint x: 213, startPoint y: 58, endPoint x: 293, endPoint y: 63, distance: 80.6
click at [287, 64] on div "**********" at bounding box center [265, 59] width 148 height 11
type input "**********"
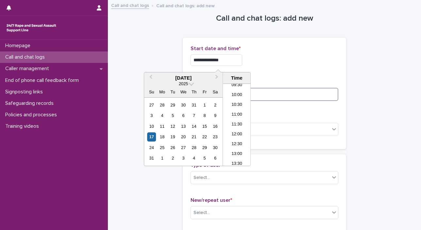
click at [281, 93] on input at bounding box center [265, 94] width 148 height 13
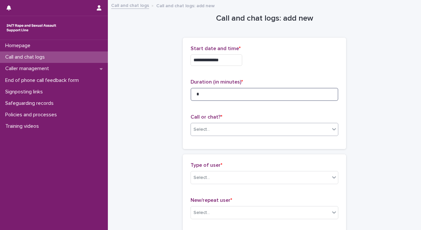
type input "*"
click at [332, 130] on icon at bounding box center [334, 129] width 4 height 2
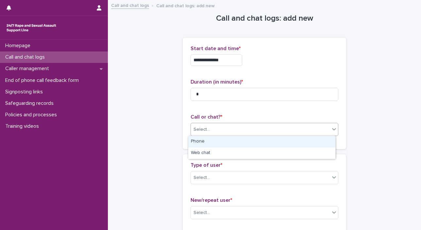
click at [322, 144] on div "Phone" at bounding box center [261, 141] width 147 height 11
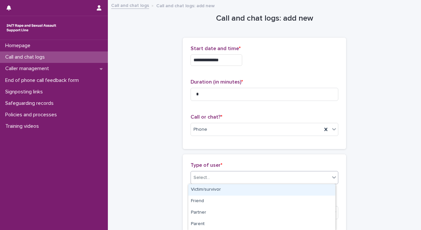
click at [332, 177] on icon at bounding box center [334, 177] width 4 height 2
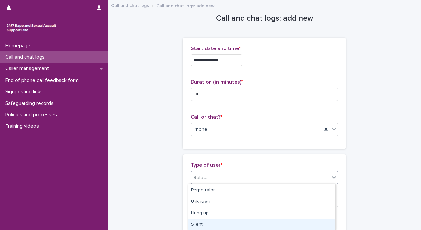
click at [311, 222] on div "Silent" at bounding box center [261, 224] width 147 height 11
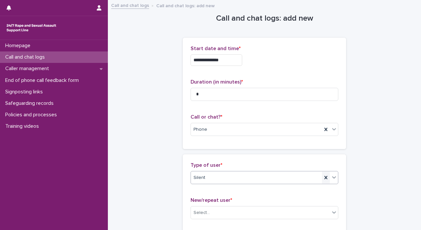
click at [324, 177] on icon at bounding box center [326, 177] width 7 height 7
click at [332, 178] on icon at bounding box center [334, 177] width 7 height 7
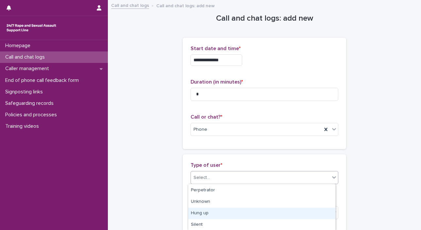
click at [304, 211] on div "Hung up" at bounding box center [261, 212] width 147 height 11
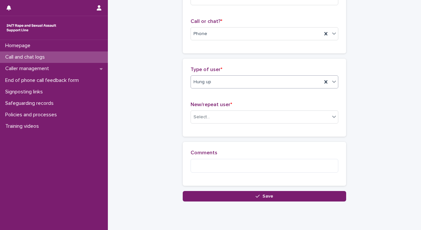
scroll to position [118, 0]
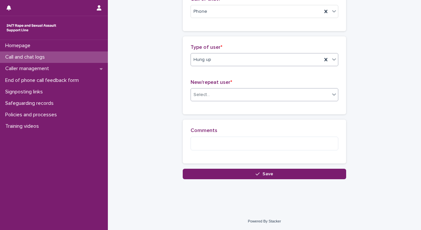
click at [331, 96] on icon at bounding box center [334, 94] width 7 height 7
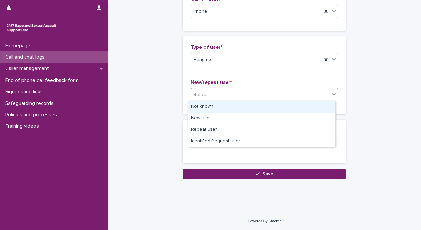
click at [308, 108] on div "Not known" at bounding box center [261, 106] width 147 height 11
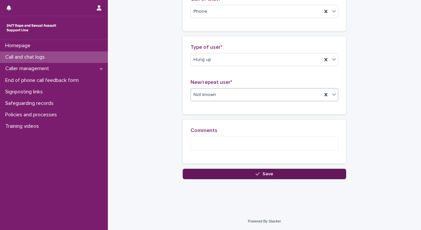
click at [305, 173] on button "Save" at bounding box center [265, 173] width 164 height 10
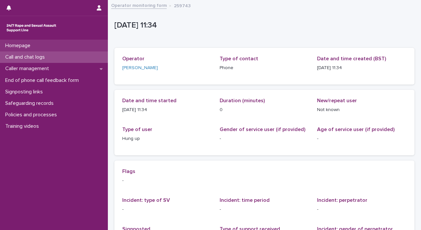
click at [58, 46] on div "Homepage" at bounding box center [54, 45] width 108 height 11
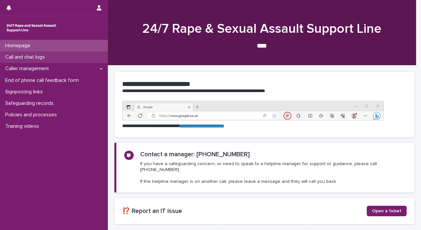
click at [54, 58] on div "Call and chat logs" at bounding box center [54, 56] width 108 height 11
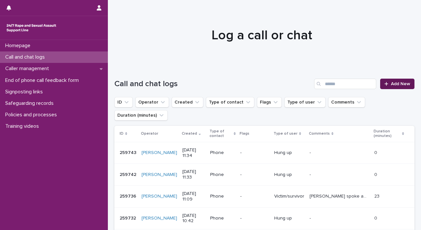
click at [391, 84] on span "Add New" at bounding box center [400, 83] width 19 height 5
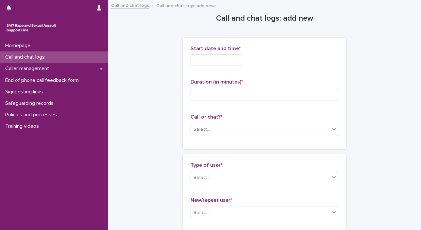
click at [220, 60] on input "text" at bounding box center [217, 59] width 52 height 11
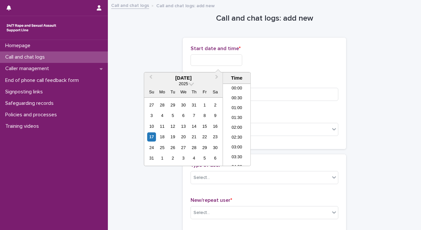
scroll to position [190, 0]
click at [151, 136] on div "17" at bounding box center [151, 136] width 9 height 9
drag, startPoint x: 213, startPoint y: 59, endPoint x: 418, endPoint y: 66, distance: 204.9
type input "**********"
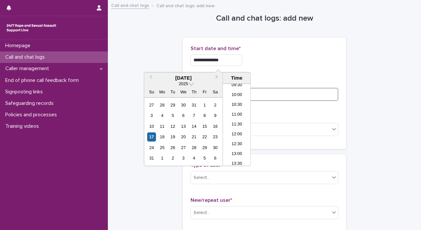
click at [298, 97] on input at bounding box center [265, 94] width 148 height 13
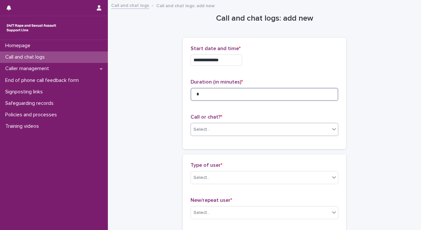
type input "*"
click at [331, 130] on icon at bounding box center [334, 129] width 7 height 7
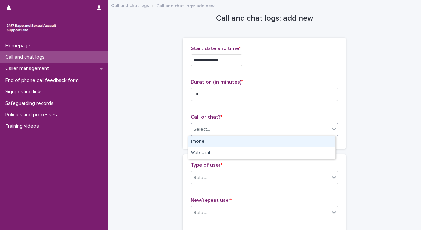
click at [318, 146] on div "Phone" at bounding box center [261, 141] width 147 height 11
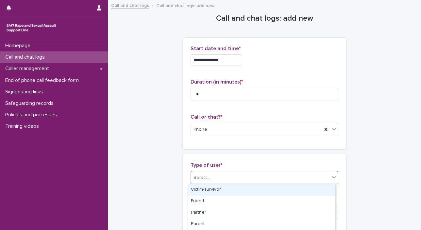
click at [331, 180] on icon at bounding box center [334, 177] width 7 height 7
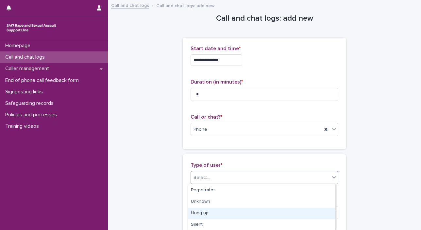
click at [313, 215] on div "Hung up" at bounding box center [261, 212] width 147 height 11
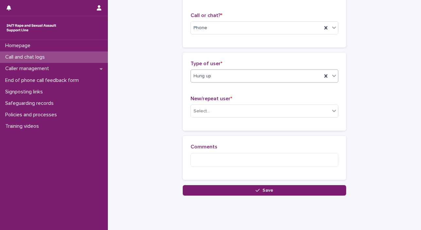
scroll to position [105, 0]
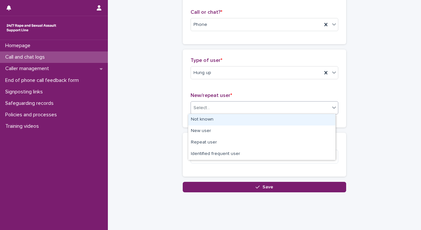
click at [325, 104] on div "Select..." at bounding box center [260, 107] width 139 height 11
click at [314, 118] on div "Not known" at bounding box center [261, 119] width 147 height 11
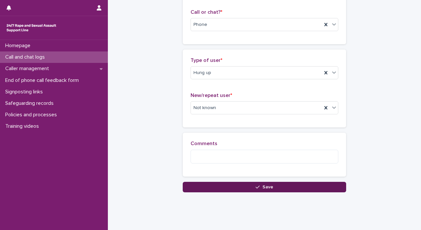
click at [311, 186] on button "Save" at bounding box center [265, 187] width 164 height 10
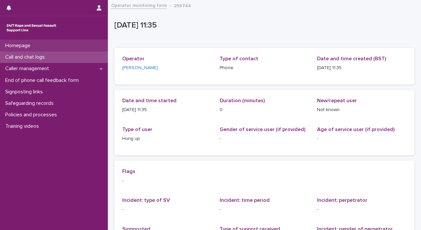
click at [48, 47] on div "Homepage" at bounding box center [54, 45] width 108 height 11
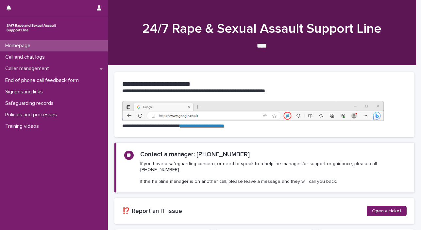
click at [46, 55] on p "Call and chat logs" at bounding box center [26, 57] width 47 height 6
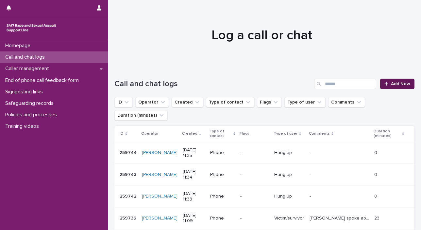
click at [385, 83] on icon at bounding box center [387, 84] width 4 height 4
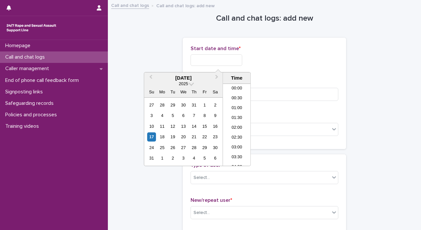
click at [208, 62] on input "text" at bounding box center [217, 59] width 52 height 11
click at [149, 134] on div "17" at bounding box center [151, 136] width 9 height 9
drag, startPoint x: 213, startPoint y: 59, endPoint x: 412, endPoint y: 59, distance: 198.9
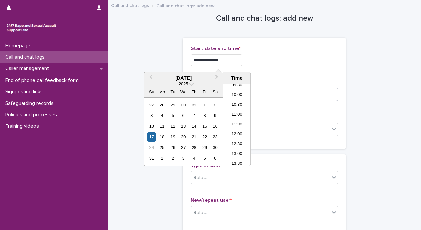
type input "**********"
click at [322, 92] on input at bounding box center [265, 94] width 148 height 13
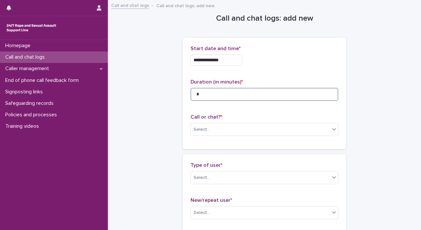
type input "*"
click at [336, 131] on div "**********" at bounding box center [265, 93] width 164 height 111
click at [325, 130] on div "Select..." at bounding box center [260, 129] width 139 height 11
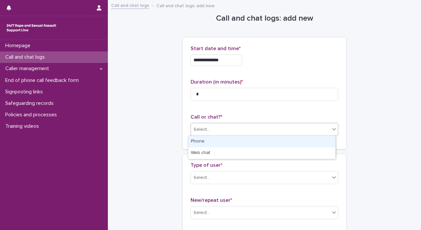
click at [309, 145] on div "Phone" at bounding box center [261, 141] width 147 height 11
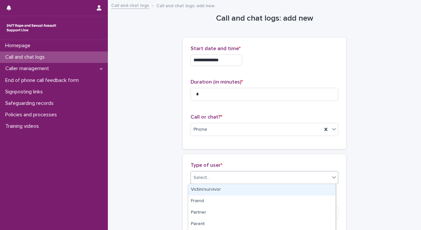
click at [332, 178] on icon at bounding box center [334, 177] width 7 height 7
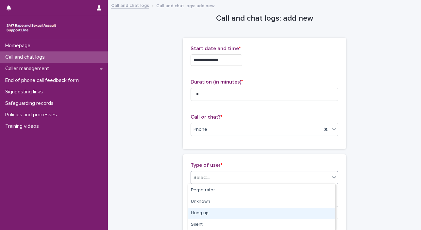
click at [310, 216] on div "Hung up" at bounding box center [261, 212] width 147 height 11
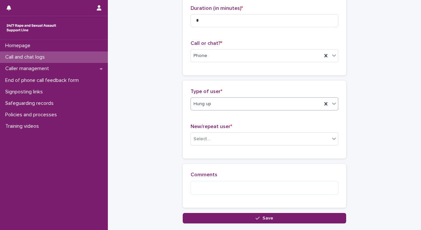
scroll to position [76, 0]
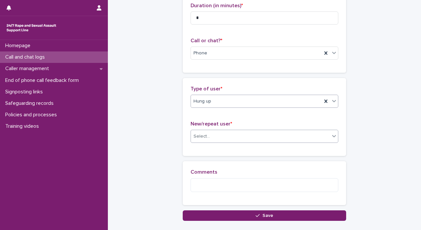
click at [331, 135] on icon at bounding box center [334, 135] width 7 height 7
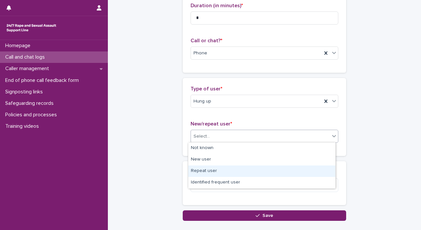
click at [314, 170] on div "Repeat user" at bounding box center [261, 170] width 147 height 11
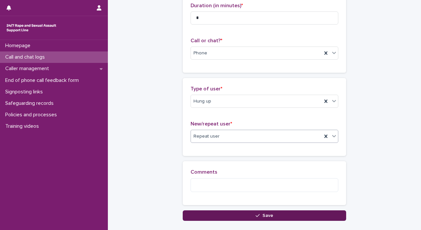
click at [315, 217] on button "Save" at bounding box center [265, 215] width 164 height 10
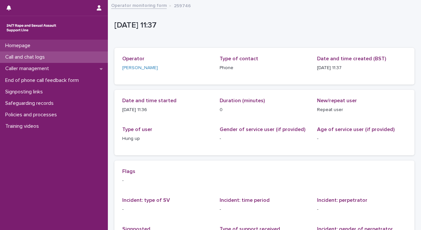
click at [42, 48] on div "Homepage" at bounding box center [54, 45] width 108 height 11
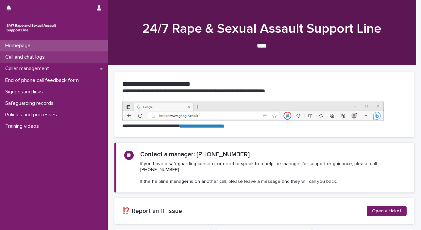
click at [39, 57] on p "Call and chat logs" at bounding box center [26, 57] width 47 height 6
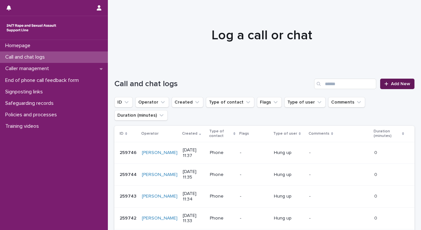
click at [385, 82] on icon at bounding box center [387, 83] width 4 height 5
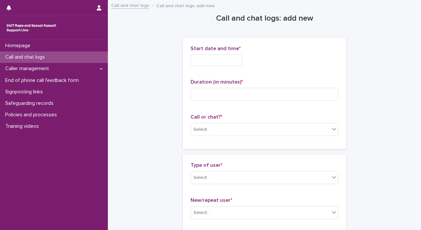
click at [218, 60] on input "text" at bounding box center [217, 59] width 52 height 11
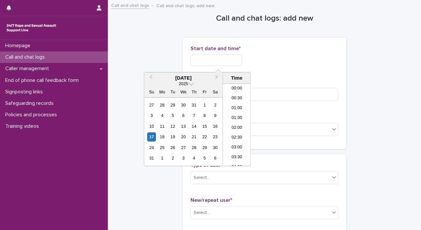
scroll to position [190, 0]
click at [148, 135] on div "17" at bounding box center [151, 136] width 9 height 9
drag, startPoint x: 213, startPoint y: 59, endPoint x: 289, endPoint y: 64, distance: 75.4
click at [289, 64] on div "**********" at bounding box center [265, 59] width 148 height 11
type input "**********"
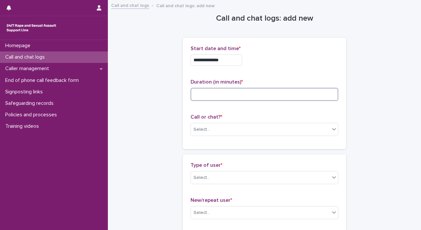
click at [285, 88] on input at bounding box center [265, 94] width 148 height 13
type input "*"
click at [331, 128] on icon at bounding box center [334, 129] width 7 height 7
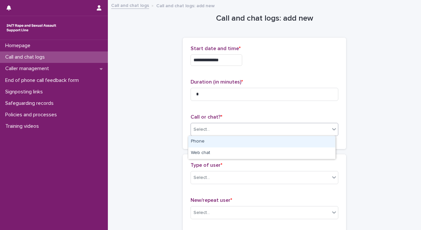
click at [323, 142] on div "Phone" at bounding box center [261, 141] width 147 height 11
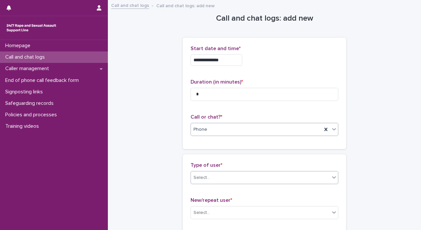
click at [331, 178] on icon at bounding box center [334, 177] width 7 height 7
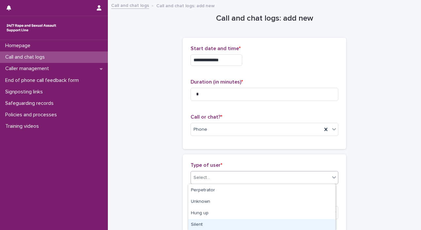
click at [314, 223] on div "Silent" at bounding box center [261, 224] width 147 height 11
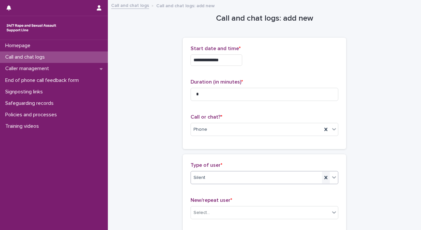
click at [323, 176] on icon at bounding box center [326, 177] width 7 height 7
click at [331, 177] on icon at bounding box center [334, 177] width 7 height 7
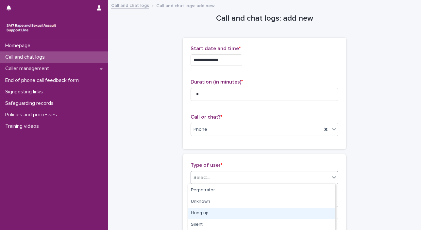
click at [327, 212] on div "Hung up" at bounding box center [261, 212] width 147 height 11
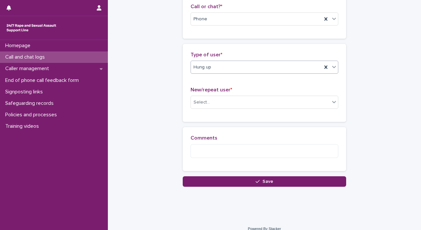
scroll to position [118, 0]
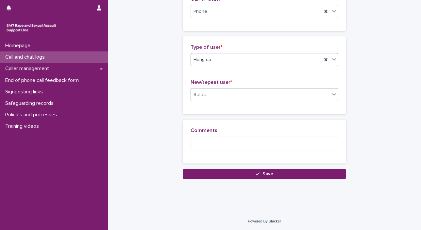
click at [332, 95] on icon at bounding box center [334, 94] width 7 height 7
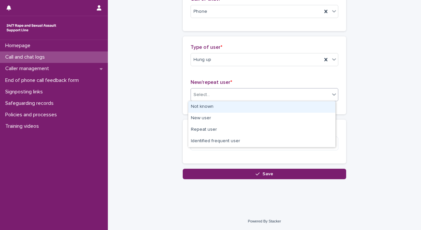
click at [306, 104] on div "Not known" at bounding box center [261, 106] width 147 height 11
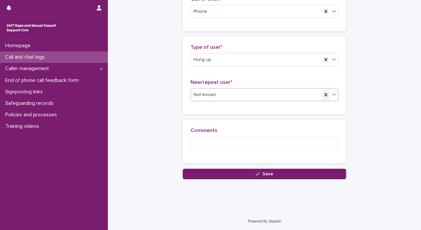
click at [325, 91] on icon at bounding box center [326, 94] width 7 height 7
click at [332, 96] on icon at bounding box center [334, 94] width 7 height 7
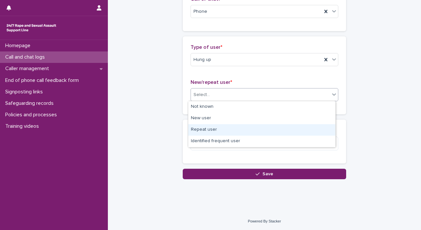
click at [307, 127] on div "Repeat user" at bounding box center [261, 129] width 147 height 11
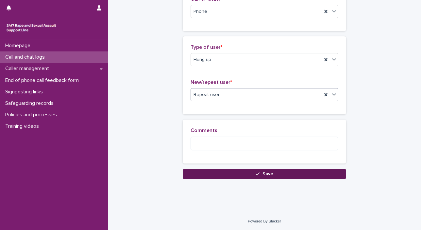
click at [304, 177] on button "Save" at bounding box center [265, 173] width 164 height 10
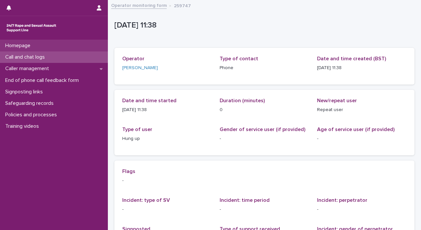
click at [44, 43] on div "Homepage" at bounding box center [54, 45] width 108 height 11
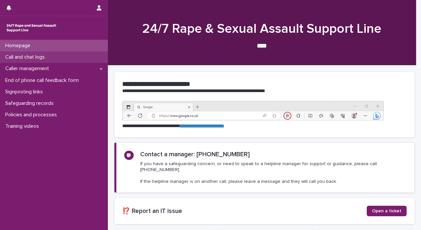
click at [39, 53] on div "Call and chat logs" at bounding box center [54, 56] width 108 height 11
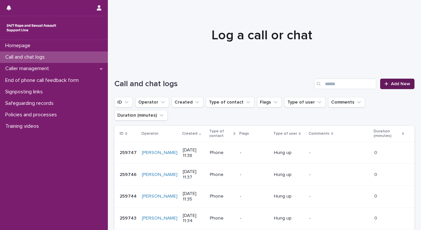
click at [405, 85] on link "Add New" at bounding box center [397, 84] width 34 height 10
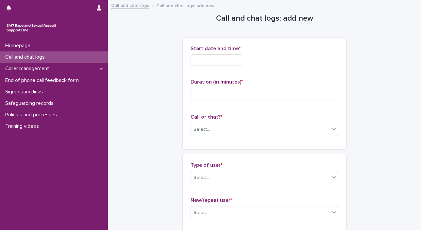
click at [196, 62] on input "text" at bounding box center [217, 59] width 52 height 11
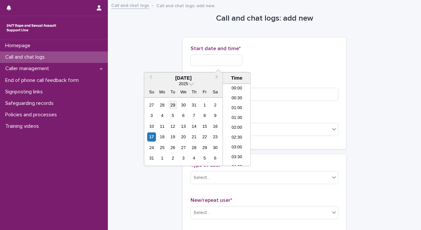
scroll to position [190, 0]
click at [150, 136] on div "17" at bounding box center [151, 136] width 9 height 9
drag, startPoint x: 213, startPoint y: 59, endPoint x: 323, endPoint y: 64, distance: 110.7
click at [315, 64] on div "**********" at bounding box center [265, 59] width 148 height 11
type input "**********"
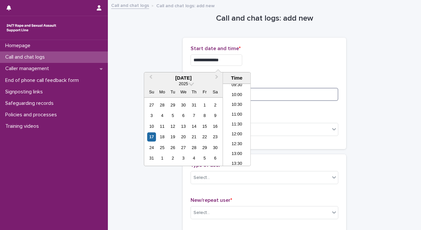
click at [311, 93] on input at bounding box center [265, 94] width 148 height 13
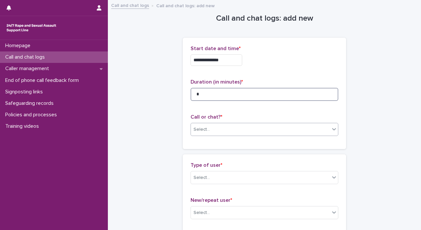
type input "*"
click at [332, 129] on icon at bounding box center [334, 129] width 4 height 2
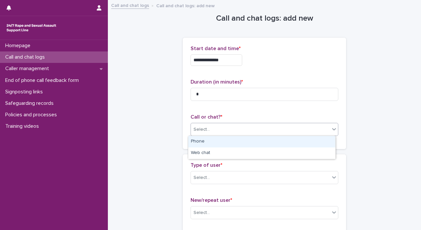
click at [314, 145] on div "Phone" at bounding box center [261, 141] width 147 height 11
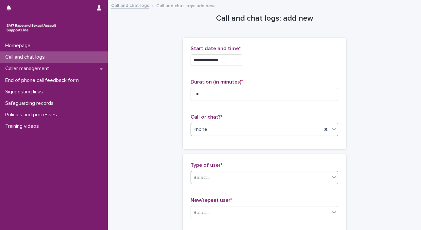
click at [331, 178] on icon at bounding box center [334, 177] width 7 height 7
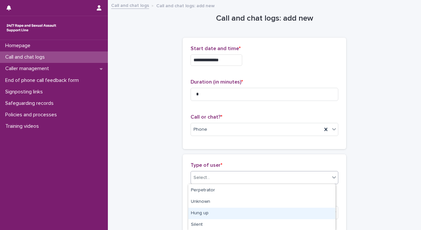
click at [310, 214] on div "Hung up" at bounding box center [261, 212] width 147 height 11
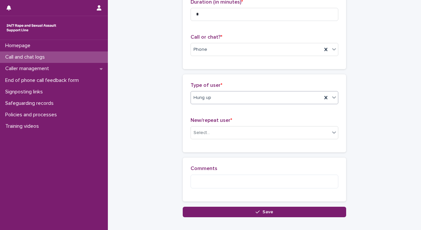
scroll to position [98, 0]
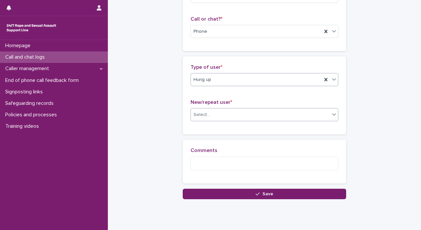
click at [330, 114] on div at bounding box center [334, 114] width 8 height 12
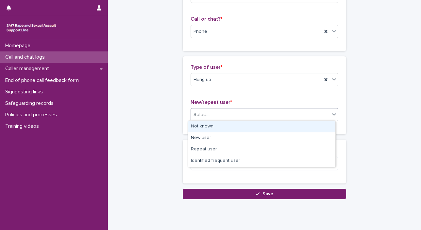
click at [318, 121] on div "Not known" at bounding box center [261, 126] width 147 height 11
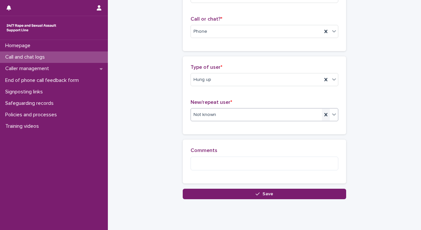
click at [323, 114] on icon at bounding box center [326, 114] width 7 height 7
click at [333, 115] on icon at bounding box center [334, 114] width 7 height 7
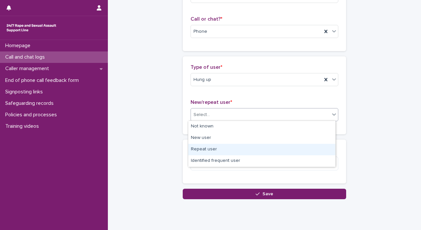
click at [315, 144] on div "Repeat user" at bounding box center [261, 149] width 147 height 11
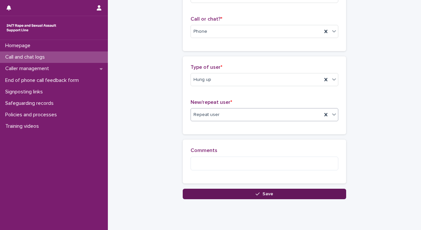
click at [318, 197] on button "Save" at bounding box center [265, 193] width 164 height 10
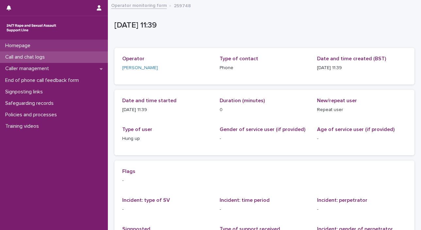
click at [24, 47] on p "Homepage" at bounding box center [19, 46] width 33 height 6
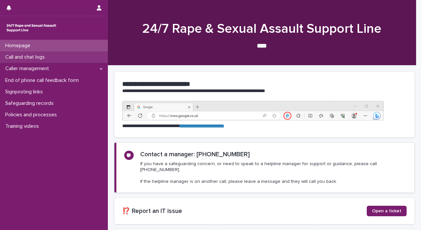
click at [23, 57] on p "Call and chat logs" at bounding box center [26, 57] width 47 height 6
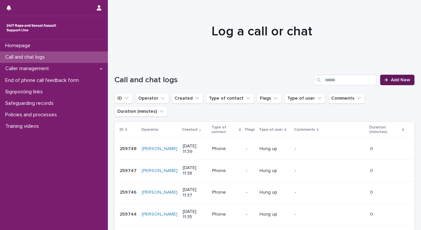
click at [380, 78] on link "Add New" at bounding box center [397, 80] width 34 height 10
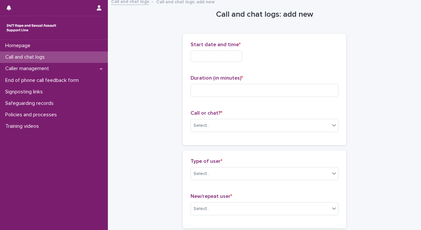
scroll to position [4, 0]
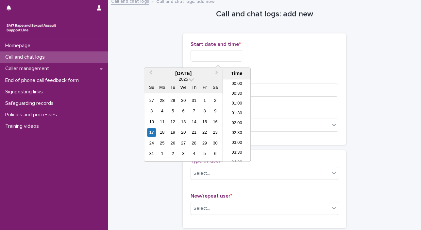
click at [207, 52] on input "text" at bounding box center [217, 55] width 52 height 11
click at [150, 134] on div "17" at bounding box center [151, 132] width 9 height 9
drag, startPoint x: 213, startPoint y: 56, endPoint x: 289, endPoint y: 55, distance: 76.2
click at [289, 55] on div "**********" at bounding box center [265, 55] width 148 height 11
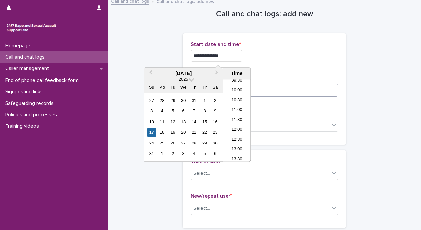
type input "**********"
click at [300, 88] on input at bounding box center [265, 89] width 148 height 13
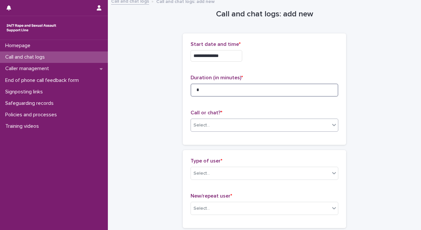
type input "*"
click at [332, 123] on icon at bounding box center [334, 124] width 7 height 7
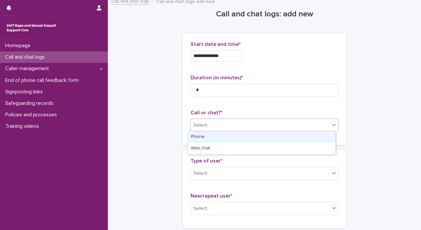
click at [321, 140] on div "Phone" at bounding box center [261, 136] width 147 height 11
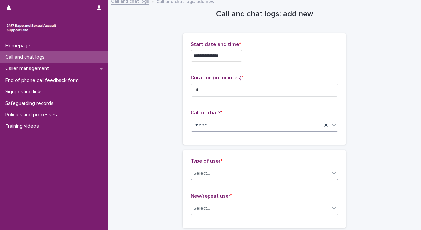
click at [331, 173] on icon at bounding box center [334, 172] width 7 height 7
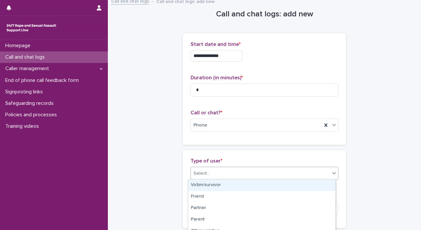
scroll to position [121, 0]
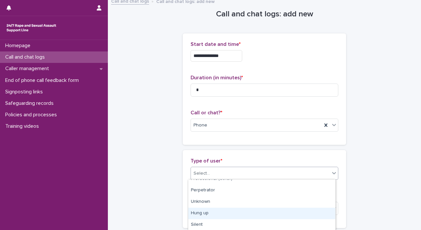
click at [305, 211] on div "Hung up" at bounding box center [261, 212] width 147 height 11
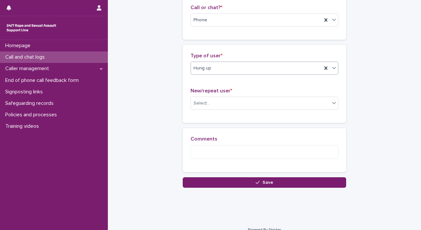
scroll to position [112, 0]
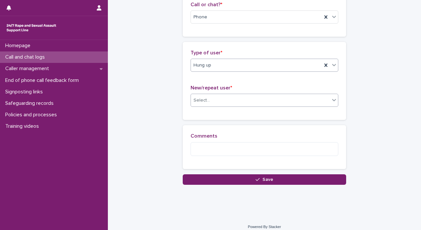
click at [331, 100] on icon at bounding box center [334, 99] width 7 height 7
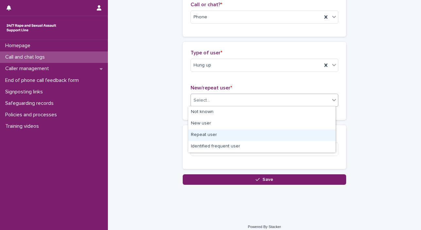
click at [309, 136] on div "Repeat user" at bounding box center [261, 134] width 147 height 11
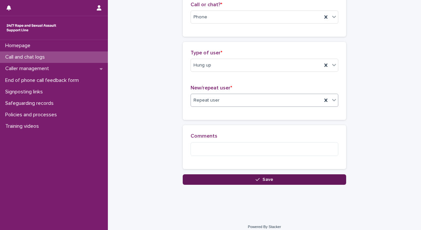
click at [307, 181] on button "Save" at bounding box center [265, 179] width 164 height 10
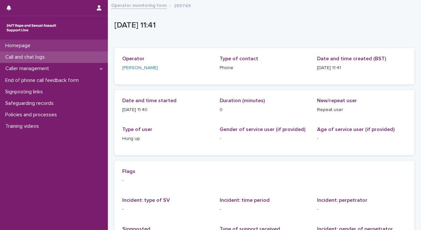
click at [38, 46] on div "Homepage" at bounding box center [54, 45] width 108 height 11
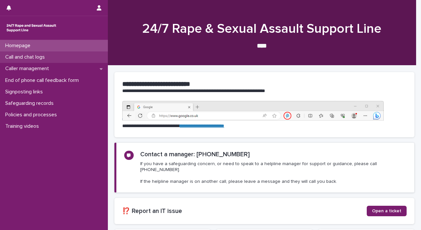
click at [36, 57] on p "Call and chat logs" at bounding box center [26, 57] width 47 height 6
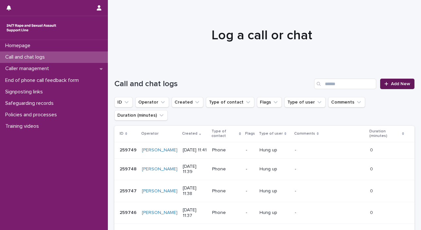
click at [391, 84] on span "Add New" at bounding box center [400, 83] width 19 height 5
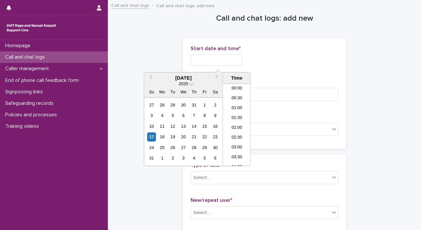
click at [212, 61] on input "text" at bounding box center [217, 59] width 52 height 11
click at [149, 136] on div "17" at bounding box center [151, 136] width 9 height 9
drag, startPoint x: 213, startPoint y: 58, endPoint x: 386, endPoint y: 62, distance: 173.4
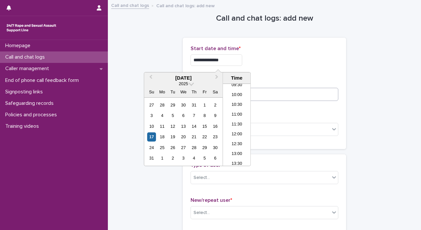
type input "**********"
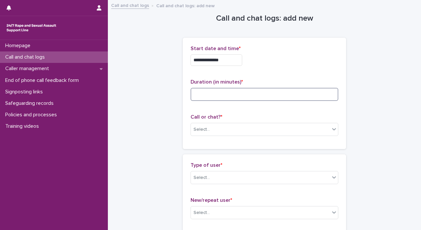
click at [332, 95] on input at bounding box center [265, 94] width 148 height 13
type input "*"
click at [332, 128] on icon at bounding box center [334, 129] width 7 height 7
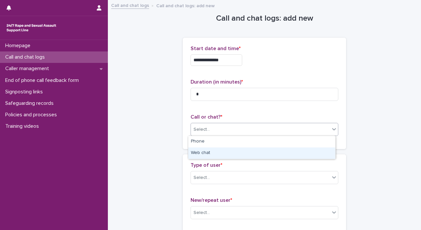
click at [319, 153] on div "Web chat" at bounding box center [261, 152] width 147 height 11
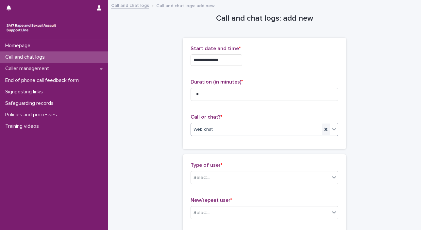
click at [326, 130] on icon at bounding box center [326, 129] width 7 height 7
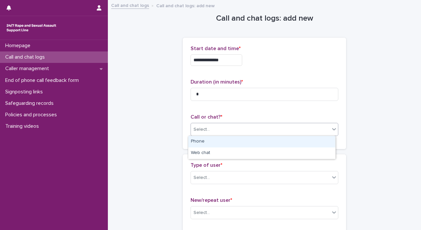
click at [331, 128] on icon at bounding box center [334, 129] width 7 height 7
click at [322, 141] on div "Phone" at bounding box center [261, 141] width 147 height 11
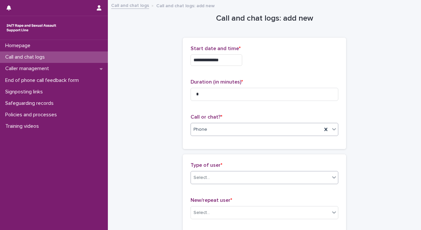
click at [331, 174] on icon at bounding box center [334, 177] width 7 height 7
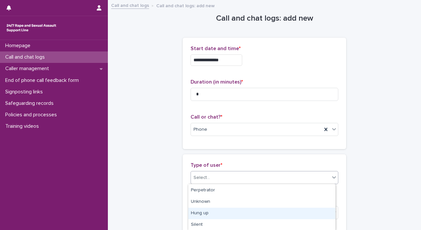
click at [315, 215] on div "Hung up" at bounding box center [261, 212] width 147 height 11
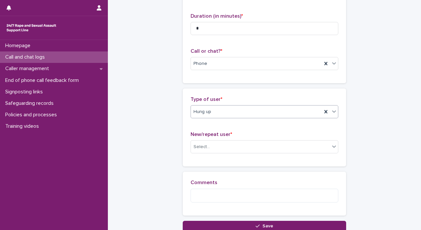
scroll to position [118, 0]
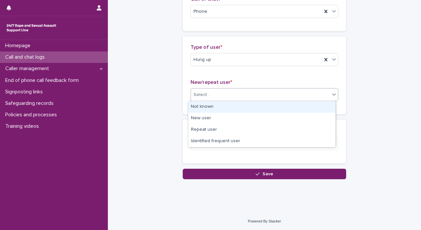
click at [319, 90] on div "Select..." at bounding box center [260, 94] width 139 height 11
click at [304, 106] on div "Not known" at bounding box center [261, 106] width 147 height 11
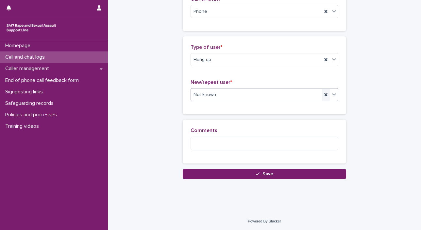
click at [324, 95] on icon at bounding box center [325, 94] width 3 height 3
click at [331, 93] on icon at bounding box center [334, 94] width 7 height 7
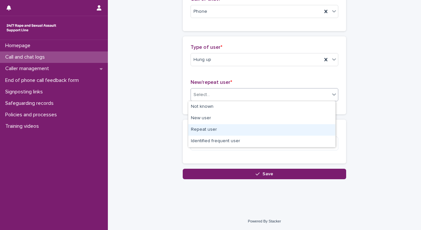
click at [298, 125] on div "Repeat user" at bounding box center [261, 129] width 147 height 11
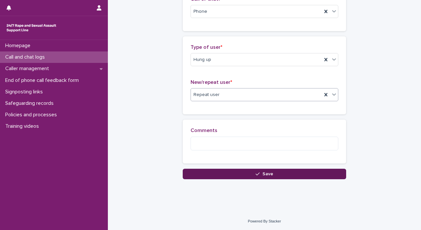
click at [289, 175] on button "Save" at bounding box center [265, 173] width 164 height 10
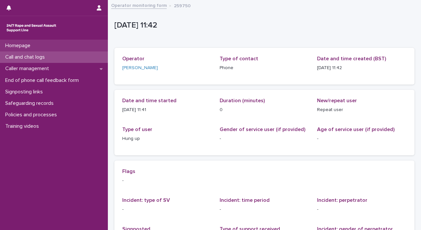
click at [16, 46] on p "Homepage" at bounding box center [19, 46] width 33 height 6
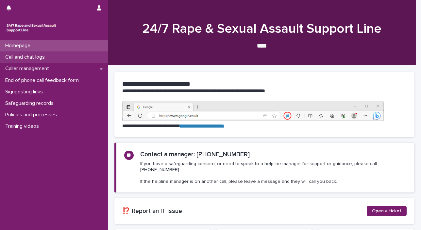
click at [16, 61] on div "Call and chat logs" at bounding box center [54, 56] width 108 height 11
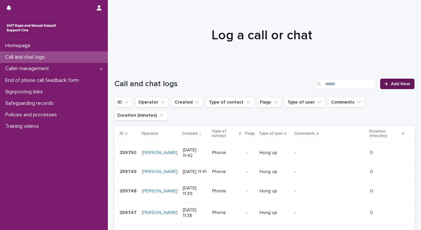
click at [381, 87] on link "Add New" at bounding box center [397, 84] width 34 height 10
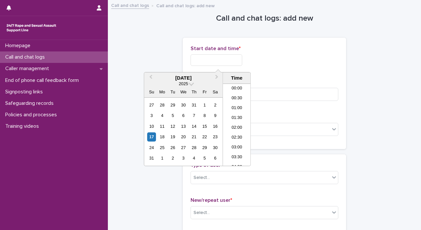
click at [215, 62] on input "text" at bounding box center [217, 59] width 52 height 11
click at [150, 136] on div "17" at bounding box center [151, 136] width 9 height 9
drag, startPoint x: 150, startPoint y: 136, endPoint x: 213, endPoint y: 61, distance: 98.3
click at [213, 61] on input "**********" at bounding box center [217, 59] width 52 height 11
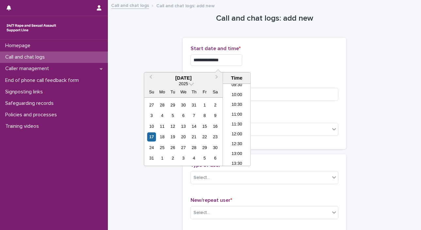
drag, startPoint x: 213, startPoint y: 61, endPoint x: 248, endPoint y: 57, distance: 35.5
click at [239, 62] on input "**********" at bounding box center [217, 59] width 52 height 11
type input "**********"
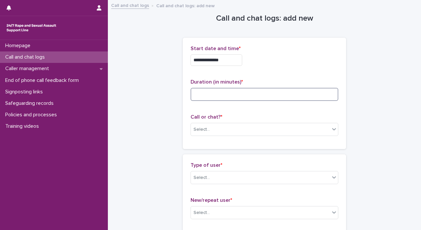
click at [274, 92] on input at bounding box center [265, 94] width 148 height 13
type input "*"
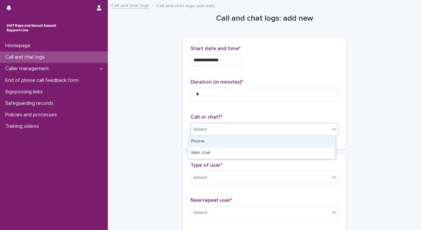
click at [333, 129] on icon at bounding box center [334, 129] width 4 height 2
click at [321, 143] on div "Phone" at bounding box center [261, 141] width 147 height 11
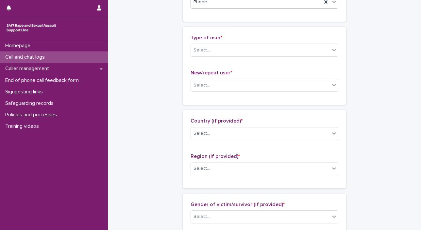
scroll to position [149, 0]
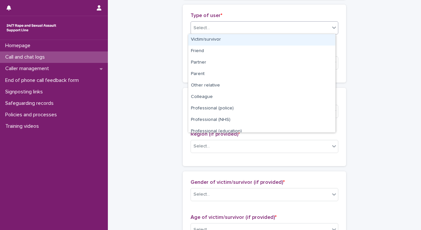
click at [330, 28] on div at bounding box center [334, 28] width 8 height 12
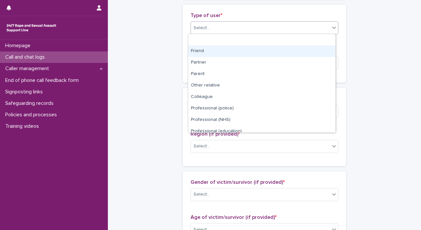
scroll to position [73, 0]
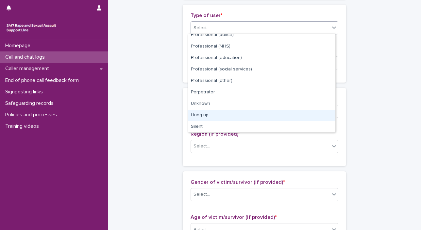
click at [298, 112] on div "Hung up" at bounding box center [261, 115] width 147 height 11
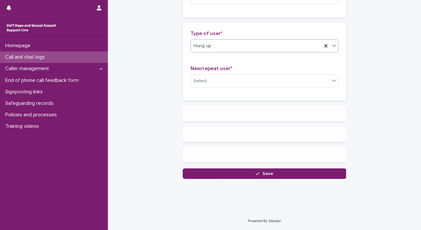
scroll to position [0, 0]
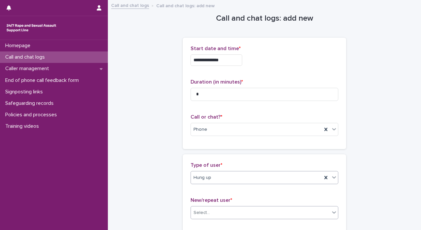
click at [331, 212] on icon at bounding box center [334, 212] width 7 height 7
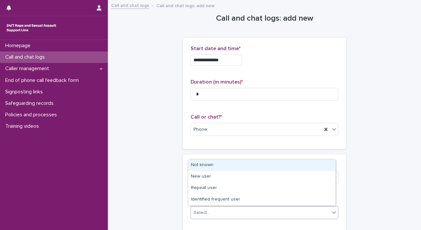
click at [258, 168] on div "Not known" at bounding box center [261, 164] width 147 height 11
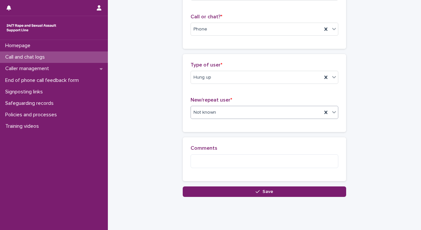
scroll to position [110, 0]
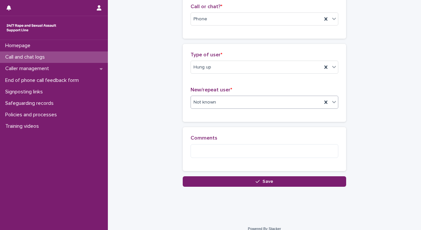
click at [332, 101] on icon at bounding box center [334, 102] width 4 height 2
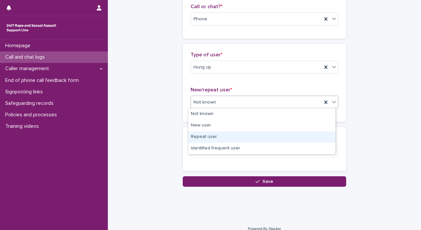
click at [303, 140] on div "Repeat user" at bounding box center [261, 136] width 147 height 11
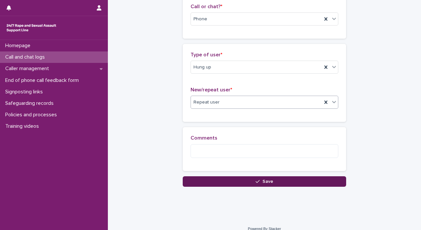
click at [300, 180] on button "Save" at bounding box center [265, 181] width 164 height 10
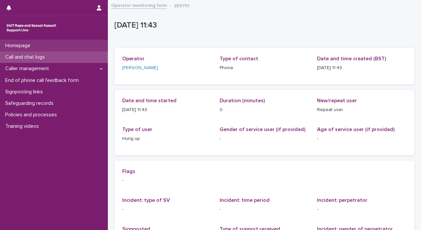
click at [71, 49] on div "Homepage" at bounding box center [54, 45] width 108 height 11
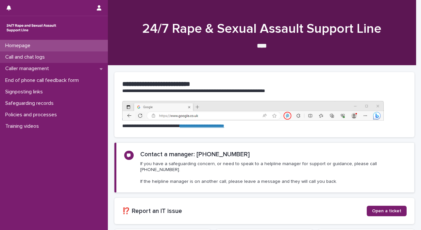
click at [64, 55] on div "Call and chat logs" at bounding box center [54, 56] width 108 height 11
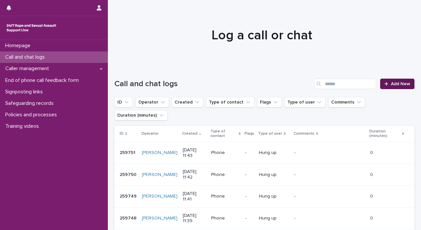
click at [393, 87] on link "Add New" at bounding box center [397, 84] width 34 height 10
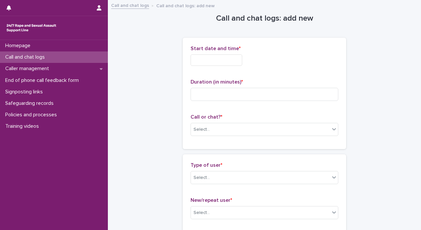
click at [207, 61] on input "text" at bounding box center [217, 59] width 52 height 11
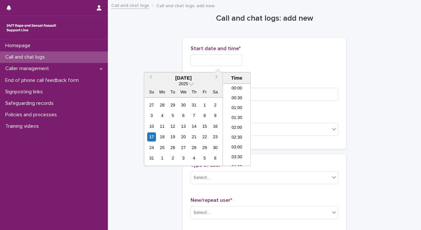
scroll to position [190, 0]
click at [150, 135] on div "17" at bounding box center [151, 136] width 9 height 9
drag, startPoint x: 212, startPoint y: 61, endPoint x: 337, endPoint y: 57, distance: 124.7
click at [324, 59] on div "**********" at bounding box center [265, 59] width 148 height 11
type input "**********"
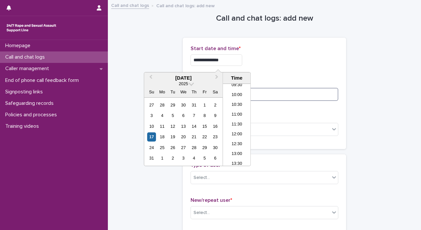
click at [314, 95] on input at bounding box center [265, 94] width 148 height 13
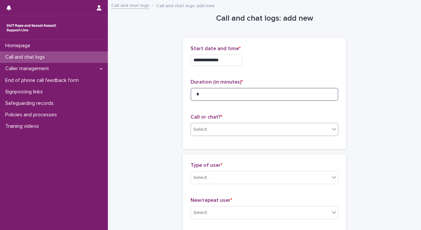
type input "*"
click at [331, 130] on icon at bounding box center [334, 129] width 7 height 7
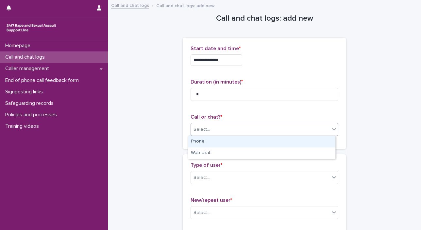
click at [318, 145] on div "Phone" at bounding box center [261, 141] width 147 height 11
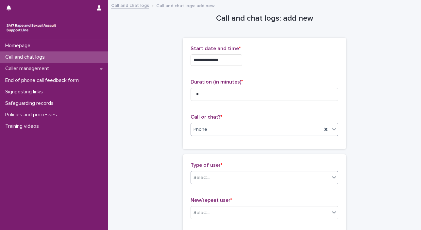
click at [331, 178] on icon at bounding box center [334, 177] width 7 height 7
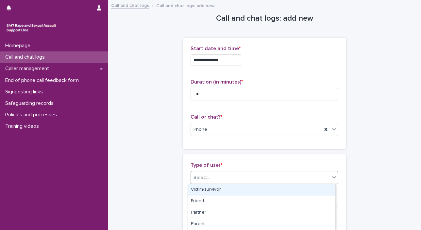
scroll to position [125, 0]
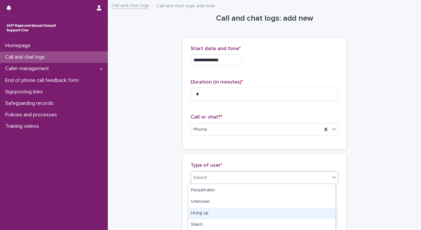
click at [298, 213] on div "Hung up" at bounding box center [261, 212] width 147 height 11
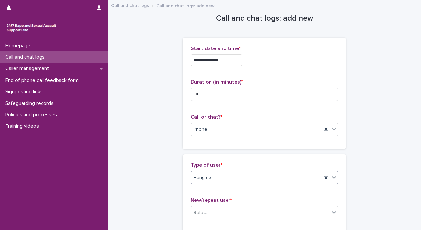
scroll to position [118, 0]
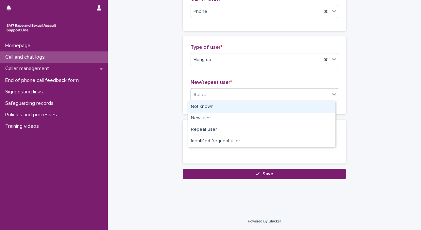
click at [331, 94] on icon at bounding box center [334, 94] width 7 height 7
click at [312, 103] on div "Not known" at bounding box center [261, 106] width 147 height 11
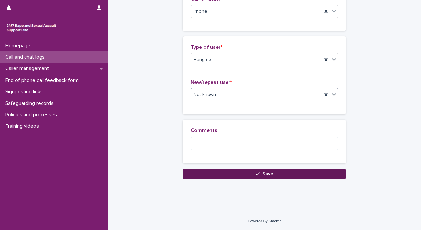
click at [308, 171] on button "Save" at bounding box center [265, 173] width 164 height 10
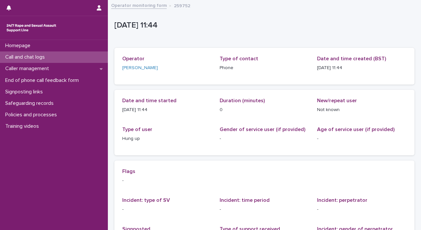
click at [48, 58] on p "Call and chat logs" at bounding box center [26, 57] width 47 height 6
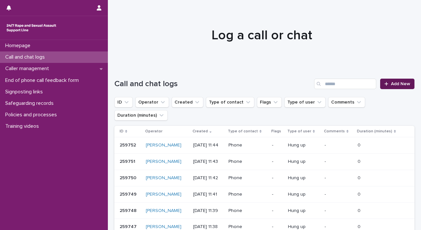
click at [391, 85] on span "Add New" at bounding box center [400, 83] width 19 height 5
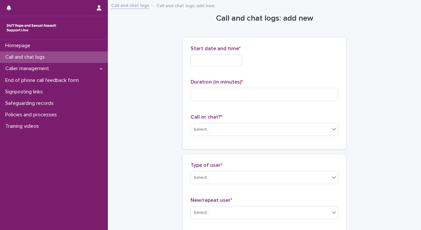
click at [233, 63] on input "text" at bounding box center [217, 59] width 52 height 11
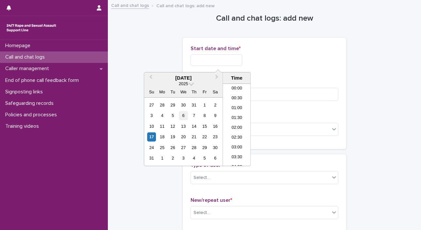
scroll to position [190, 0]
click at [151, 136] on div "17" at bounding box center [151, 136] width 9 height 9
drag, startPoint x: 214, startPoint y: 58, endPoint x: 412, endPoint y: 82, distance: 199.7
type input "**********"
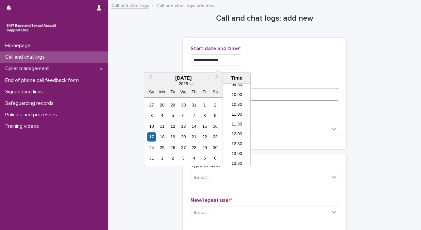
click at [333, 94] on input at bounding box center [265, 94] width 148 height 13
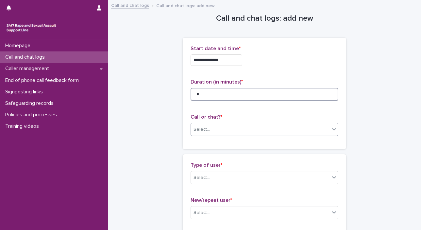
type input "*"
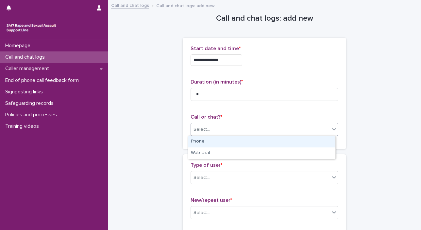
click at [332, 131] on icon at bounding box center [334, 129] width 7 height 7
click at [320, 146] on div "Phone" at bounding box center [261, 141] width 147 height 11
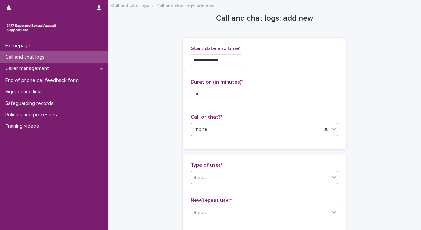
click at [333, 176] on icon at bounding box center [334, 177] width 4 height 2
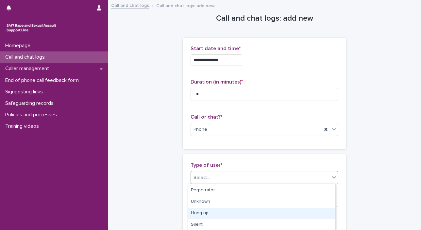
click at [314, 216] on div "Hung up" at bounding box center [261, 212] width 147 height 11
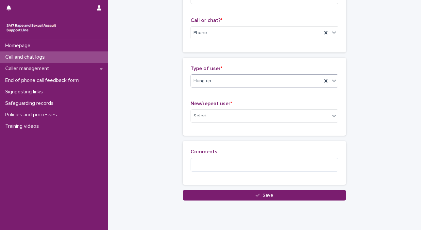
scroll to position [118, 0]
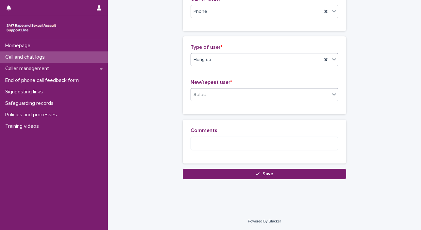
click at [332, 96] on icon at bounding box center [334, 94] width 7 height 7
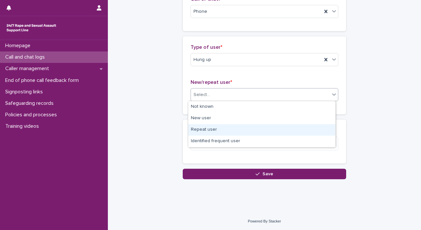
click at [304, 126] on div "Repeat user" at bounding box center [261, 129] width 147 height 11
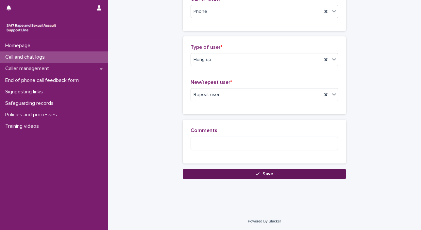
click at [305, 173] on button "Save" at bounding box center [265, 173] width 164 height 10
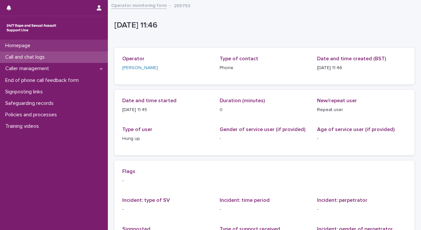
click at [36, 49] on div "Homepage" at bounding box center [54, 45] width 108 height 11
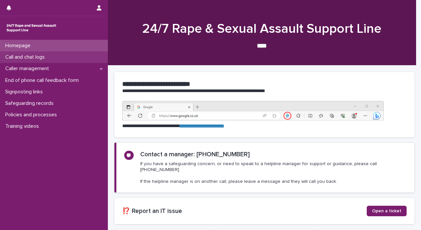
click at [35, 56] on p "Call and chat logs" at bounding box center [26, 57] width 47 height 6
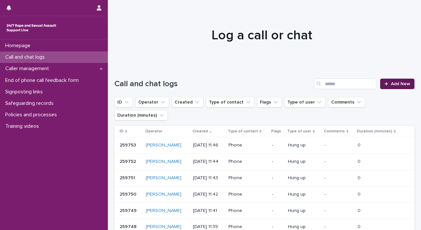
click at [380, 80] on link "Add New" at bounding box center [397, 84] width 34 height 10
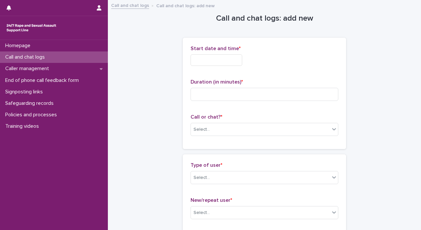
click at [206, 63] on input "text" at bounding box center [217, 59] width 52 height 11
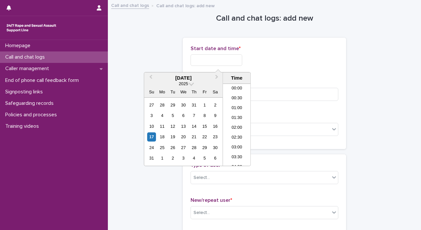
scroll to position [190, 0]
click at [151, 136] on div "17" at bounding box center [151, 136] width 9 height 9
drag, startPoint x: 212, startPoint y: 60, endPoint x: 355, endPoint y: 63, distance: 143.0
type input "**********"
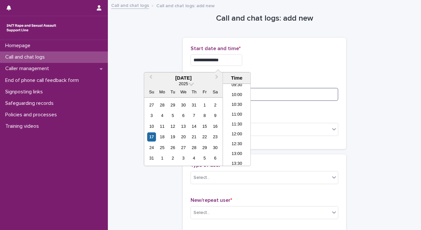
click at [309, 98] on input at bounding box center [265, 94] width 148 height 13
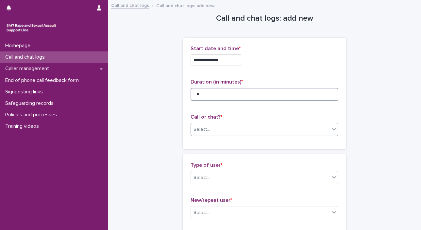
type input "*"
click at [332, 129] on icon at bounding box center [334, 129] width 4 height 2
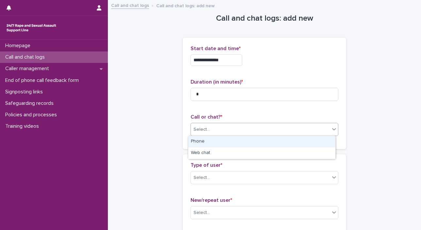
click at [299, 144] on div "Phone" at bounding box center [261, 141] width 147 height 11
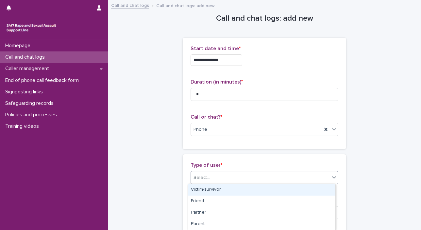
click at [331, 177] on icon at bounding box center [334, 177] width 7 height 7
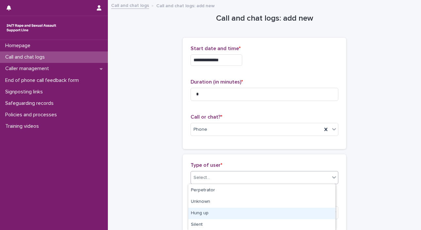
click at [293, 212] on div "Hung up" at bounding box center [261, 212] width 147 height 11
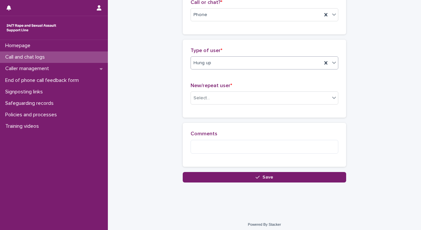
scroll to position [118, 0]
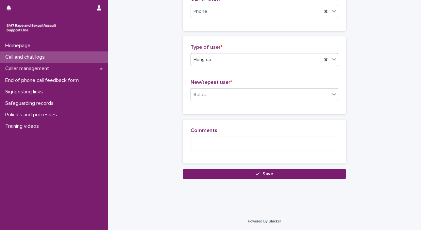
click at [331, 97] on icon at bounding box center [334, 94] width 7 height 7
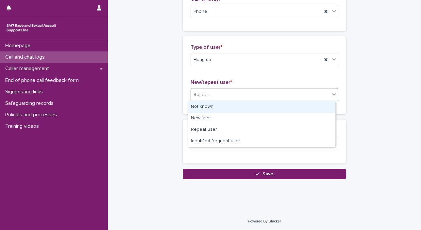
click at [309, 106] on div "Not known" at bounding box center [261, 106] width 147 height 11
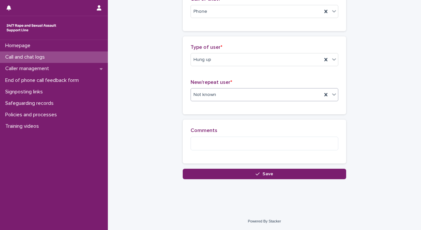
click at [303, 174] on button "Save" at bounding box center [265, 173] width 164 height 10
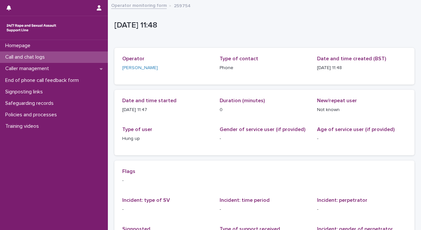
click at [50, 57] on p "Call and chat logs" at bounding box center [26, 57] width 47 height 6
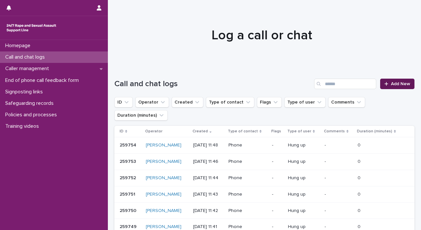
click at [381, 81] on link "Add New" at bounding box center [397, 84] width 34 height 10
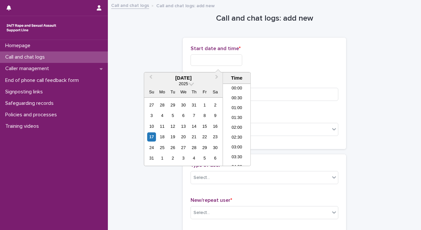
click at [220, 60] on input "text" at bounding box center [217, 59] width 52 height 11
click at [150, 136] on div "17" at bounding box center [151, 136] width 9 height 9
drag, startPoint x: 213, startPoint y: 59, endPoint x: 359, endPoint y: 83, distance: 148.3
click at [341, 87] on div "**********" at bounding box center [265, 93] width 164 height 111
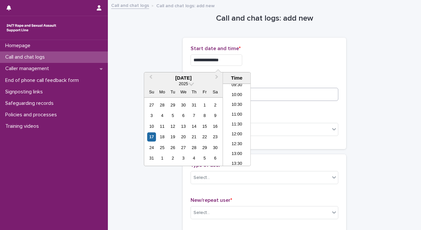
type input "**********"
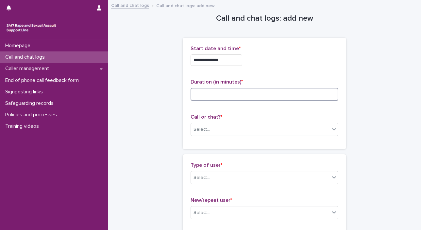
click at [270, 94] on input at bounding box center [265, 94] width 148 height 13
type input "*"
click at [333, 130] on icon at bounding box center [334, 129] width 7 height 7
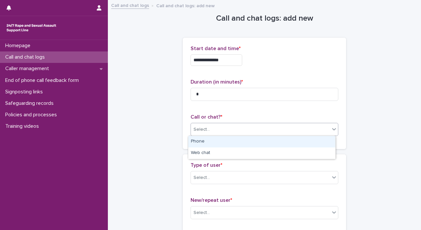
click at [326, 141] on div "Phone" at bounding box center [261, 141] width 147 height 11
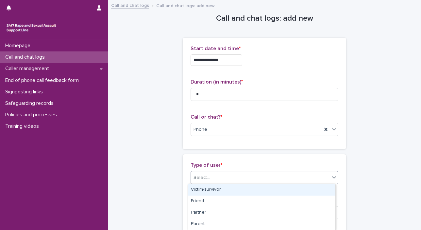
click at [332, 178] on icon at bounding box center [334, 177] width 7 height 7
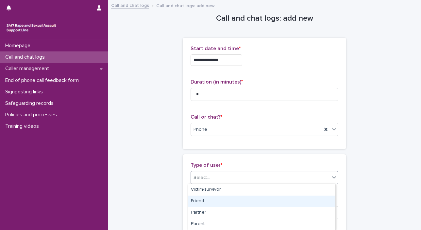
scroll to position [125, 0]
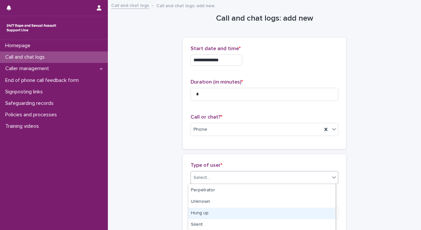
click at [309, 210] on div "Hung up" at bounding box center [261, 212] width 147 height 11
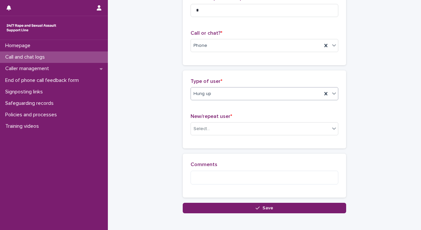
scroll to position [88, 0]
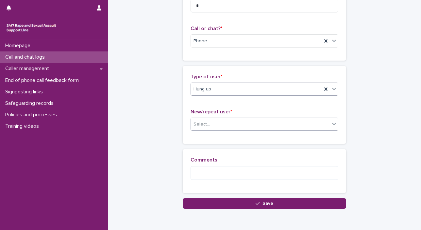
click at [331, 122] on icon at bounding box center [334, 123] width 7 height 7
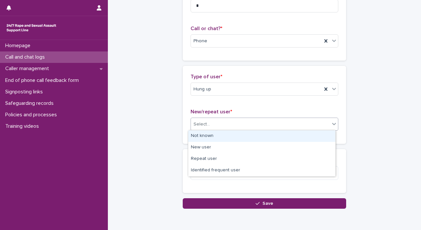
click at [314, 137] on div "Not known" at bounding box center [261, 135] width 147 height 11
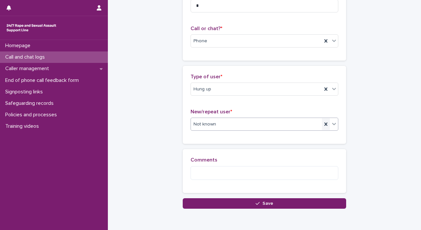
click at [324, 125] on icon at bounding box center [325, 123] width 3 height 3
click at [331, 123] on icon at bounding box center [334, 123] width 7 height 7
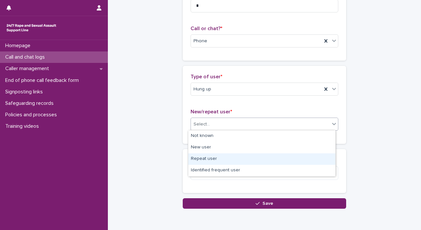
click at [302, 158] on div "Repeat user" at bounding box center [261, 158] width 147 height 11
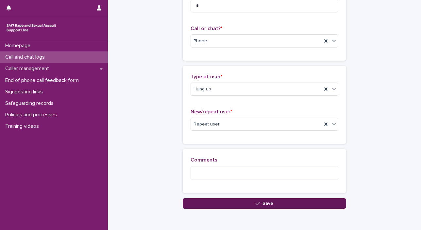
click at [310, 203] on button "Save" at bounding box center [265, 203] width 164 height 10
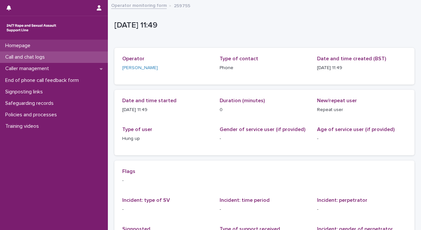
click at [10, 45] on p "Homepage" at bounding box center [19, 46] width 33 height 6
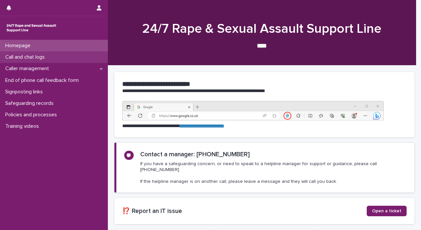
click at [12, 54] on p "Call and chat logs" at bounding box center [26, 57] width 47 height 6
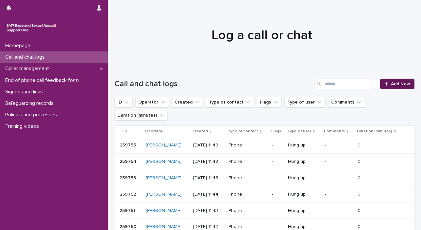
click at [391, 82] on span "Add New" at bounding box center [400, 83] width 19 height 5
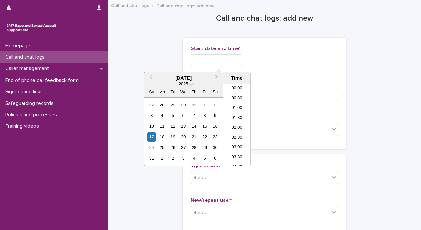
click at [214, 59] on input "text" at bounding box center [217, 59] width 52 height 11
click at [150, 135] on div "17" at bounding box center [151, 136] width 9 height 9
drag, startPoint x: 213, startPoint y: 58, endPoint x: 405, endPoint y: 94, distance: 195.6
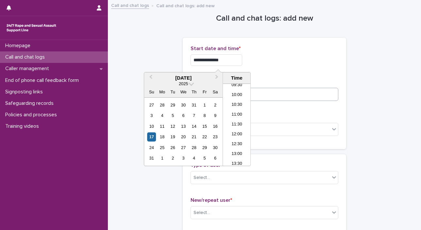
type input "**********"
click at [312, 91] on input at bounding box center [265, 94] width 148 height 13
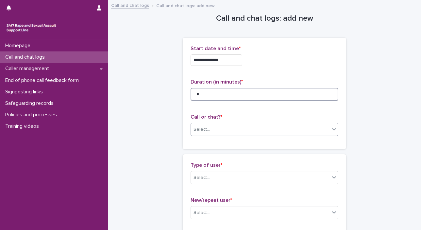
type input "*"
click at [330, 134] on div at bounding box center [334, 129] width 8 height 12
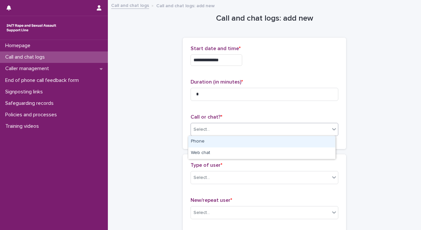
click at [323, 144] on div "Phone" at bounding box center [261, 141] width 147 height 11
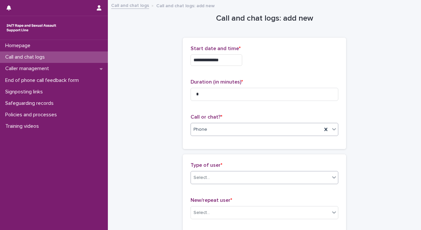
click at [331, 177] on icon at bounding box center [334, 177] width 7 height 7
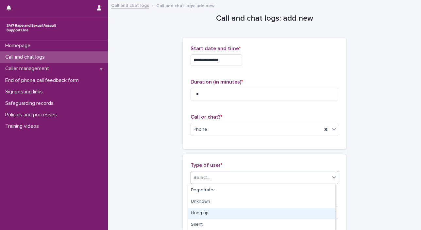
click at [314, 213] on div "Hung up" at bounding box center [261, 212] width 147 height 11
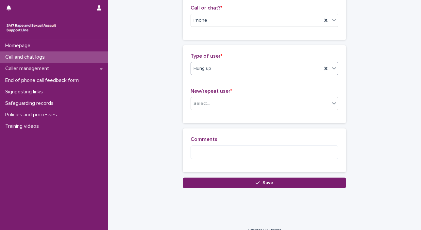
scroll to position [118, 0]
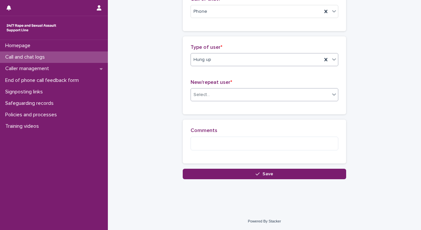
click at [331, 91] on icon at bounding box center [334, 94] width 7 height 7
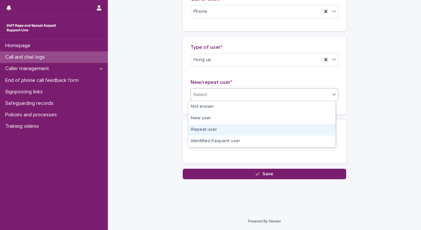
click at [305, 127] on div "Repeat user" at bounding box center [261, 129] width 147 height 11
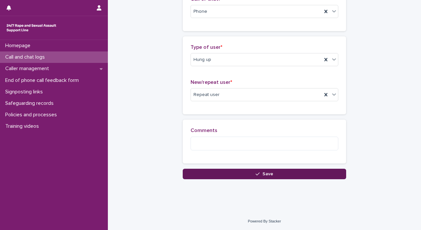
click at [313, 170] on button "Save" at bounding box center [265, 173] width 164 height 10
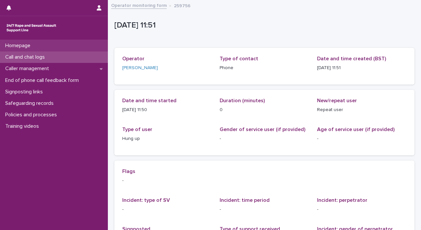
click at [49, 43] on div "Homepage" at bounding box center [54, 45] width 108 height 11
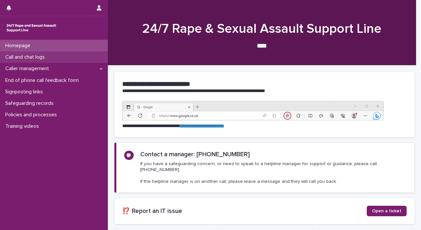
click at [45, 61] on div "Call and chat logs" at bounding box center [54, 56] width 108 height 11
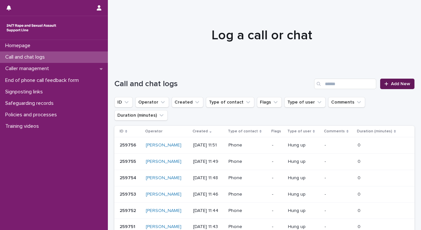
click at [401, 83] on span "Add New" at bounding box center [400, 83] width 19 height 5
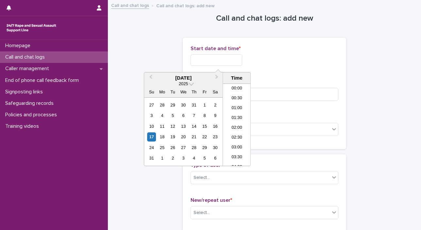
click at [211, 57] on input "text" at bounding box center [217, 59] width 52 height 11
click at [151, 137] on div "17" at bounding box center [151, 136] width 9 height 9
drag, startPoint x: 213, startPoint y: 59, endPoint x: 350, endPoint y: 62, distance: 136.4
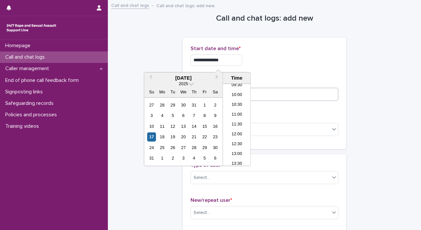
type input "**********"
click at [311, 96] on input at bounding box center [265, 94] width 148 height 13
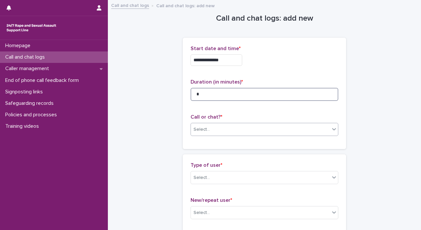
type input "*"
click at [332, 129] on icon at bounding box center [334, 129] width 7 height 7
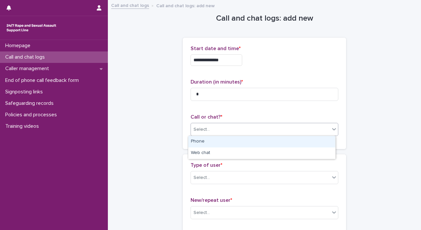
click at [313, 144] on div "Phone" at bounding box center [261, 141] width 147 height 11
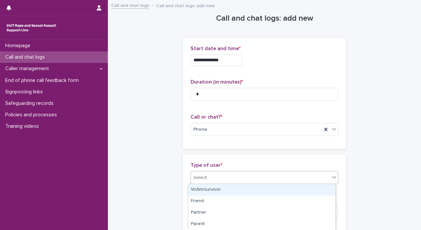
click at [332, 177] on icon at bounding box center [334, 177] width 4 height 2
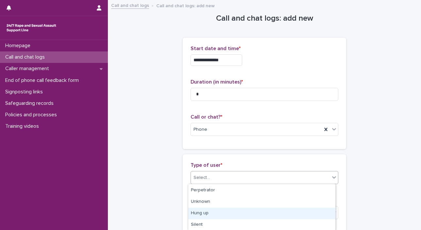
click at [312, 215] on div "Hung up" at bounding box center [261, 212] width 147 height 11
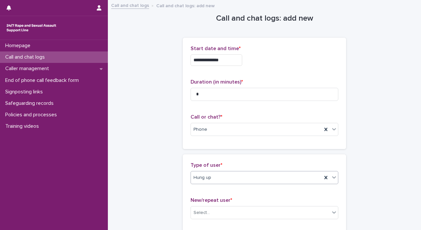
scroll to position [118, 0]
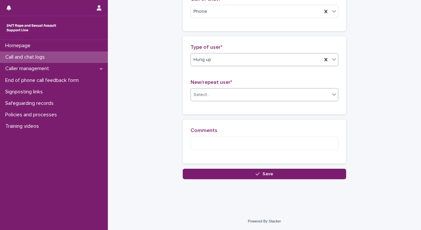
click at [331, 94] on icon at bounding box center [334, 94] width 7 height 7
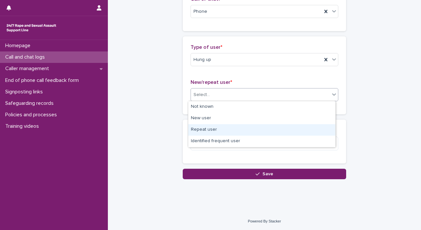
click at [306, 128] on div "Repeat user" at bounding box center [261, 129] width 147 height 11
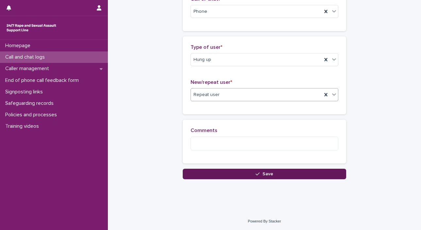
click at [304, 175] on button "Save" at bounding box center [265, 173] width 164 height 10
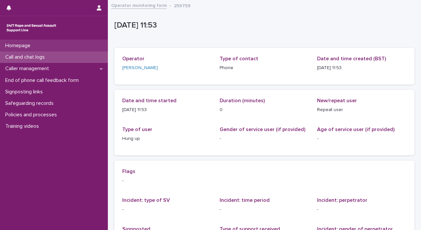
click at [73, 47] on div "Homepage" at bounding box center [54, 45] width 108 height 11
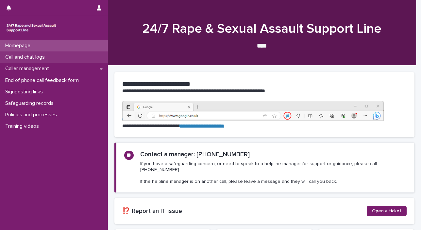
click at [71, 51] on div "Call and chat logs" at bounding box center [54, 56] width 108 height 11
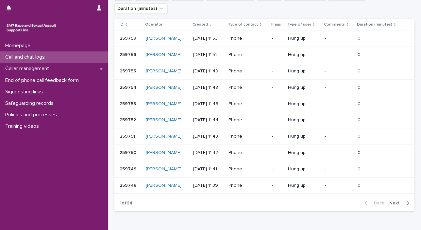
scroll to position [88, 0]
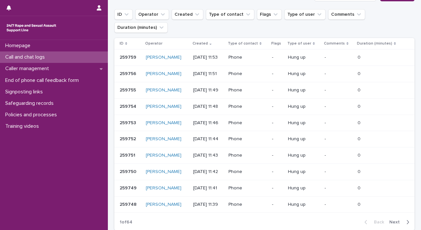
click at [391, 219] on span "Next" at bounding box center [397, 221] width 14 height 5
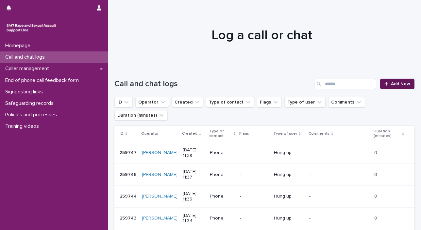
click at [398, 84] on span "Add New" at bounding box center [400, 83] width 19 height 5
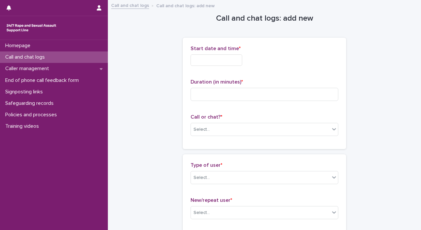
click at [202, 61] on input "text" at bounding box center [217, 59] width 52 height 11
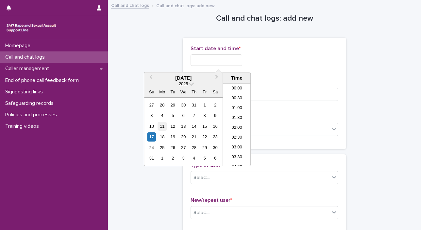
scroll to position [190, 0]
click at [154, 133] on div "17" at bounding box center [151, 136] width 9 height 9
drag, startPoint x: 213, startPoint y: 58, endPoint x: 419, endPoint y: 85, distance: 207.6
click at [405, 86] on div "**********" at bounding box center [210, 115] width 421 height 230
type input "**********"
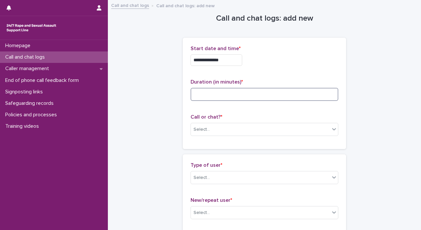
click at [296, 98] on input at bounding box center [265, 94] width 148 height 13
type input "*"
click at [330, 128] on span at bounding box center [330, 129] width 0 height 7
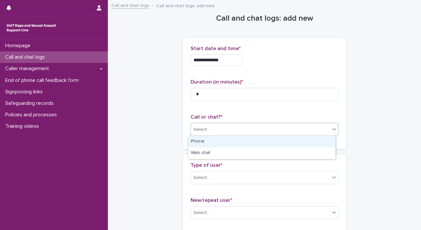
click at [280, 146] on div "Phone" at bounding box center [261, 141] width 147 height 11
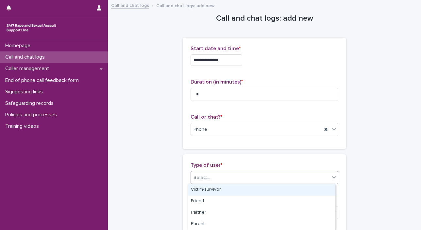
click at [331, 178] on icon at bounding box center [334, 177] width 7 height 7
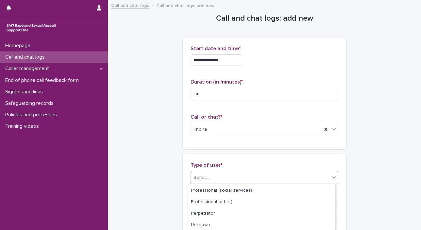
scroll to position [125, 0]
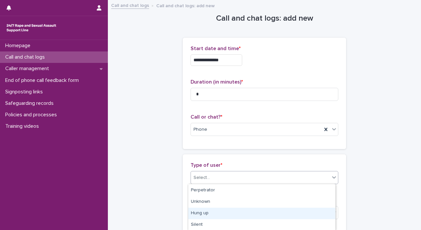
click at [302, 211] on div "Hung up" at bounding box center [261, 212] width 147 height 11
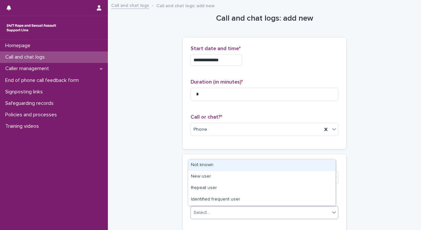
click at [332, 214] on icon at bounding box center [334, 212] width 7 height 7
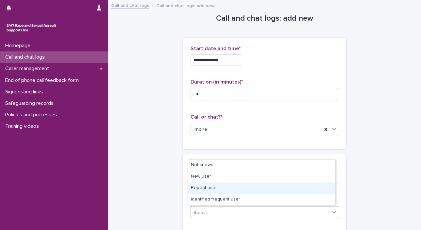
click at [276, 189] on div "Repeat user" at bounding box center [261, 187] width 147 height 11
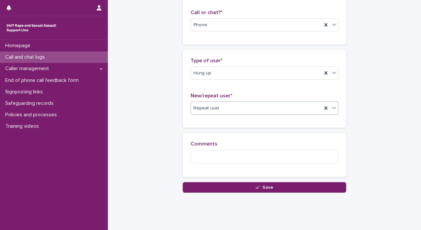
scroll to position [108, 0]
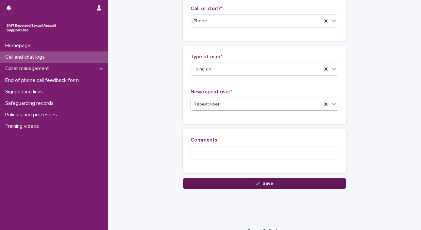
click at [297, 181] on button "Save" at bounding box center [265, 183] width 164 height 10
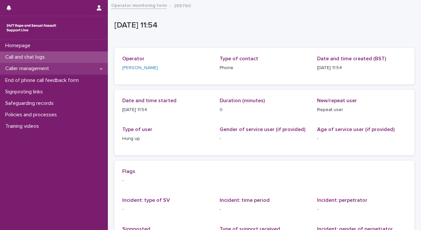
click at [25, 63] on div "Caller management" at bounding box center [54, 68] width 108 height 11
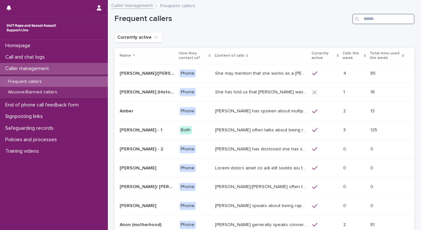
click at [369, 20] on input "Search" at bounding box center [384, 19] width 62 height 10
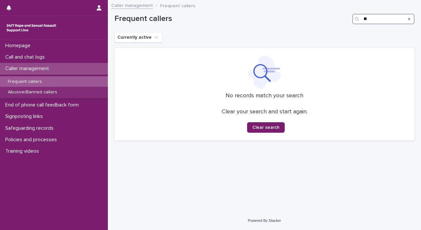
type input "*"
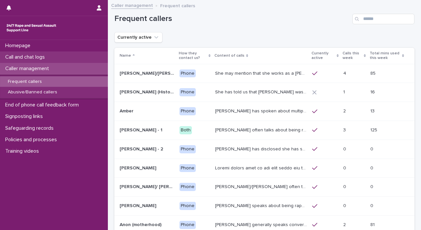
click at [26, 56] on p "Call and chat logs" at bounding box center [26, 57] width 47 height 6
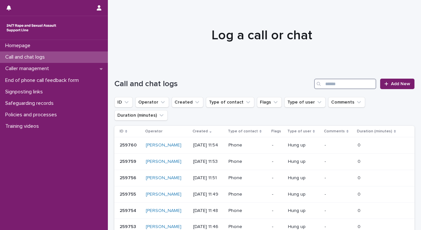
click at [344, 81] on input "Search" at bounding box center [345, 84] width 62 height 10
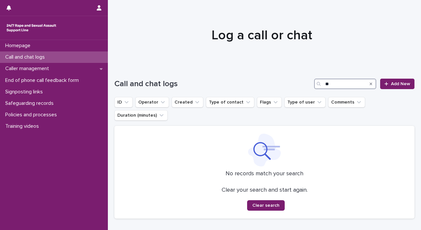
type input "*"
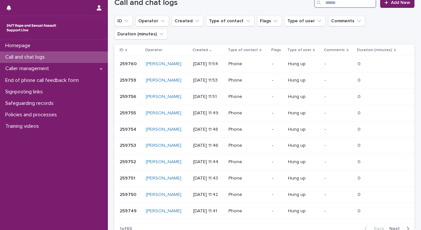
scroll to position [81, 0]
click at [390, 226] on span "Next" at bounding box center [397, 228] width 14 height 5
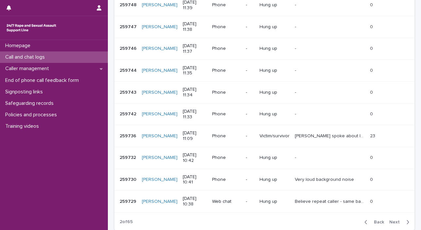
scroll to position [154, 0]
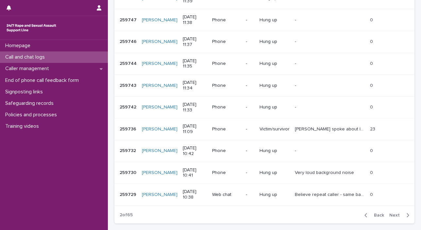
click at [372, 213] on span "Back" at bounding box center [377, 215] width 14 height 5
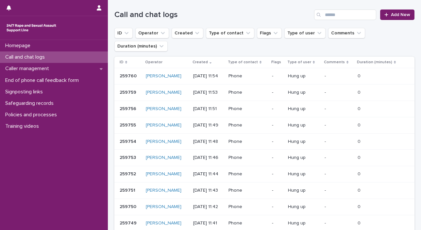
scroll to position [10, 0]
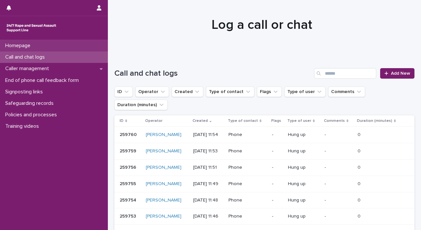
click at [43, 48] on div "Homepage" at bounding box center [54, 45] width 108 height 11
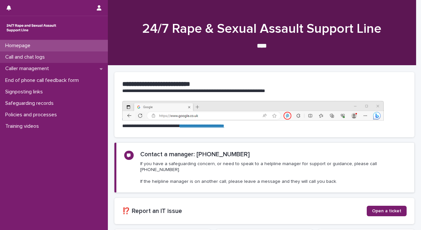
click at [52, 57] on div "Call and chat logs" at bounding box center [54, 56] width 108 height 11
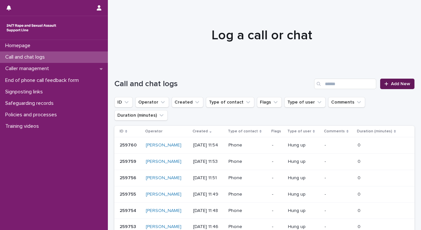
click at [391, 85] on span "Add New" at bounding box center [400, 83] width 19 height 5
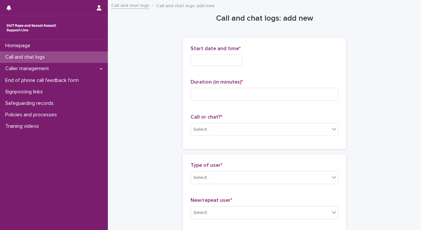
click at [205, 61] on input "text" at bounding box center [217, 59] width 52 height 11
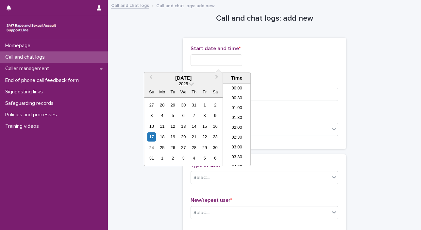
scroll to position [209, 0]
click at [149, 137] on div "17" at bounding box center [151, 136] width 9 height 9
drag, startPoint x: 213, startPoint y: 59, endPoint x: 280, endPoint y: 60, distance: 67.1
click at [280, 61] on div "**********" at bounding box center [265, 59] width 148 height 11
type input "**********"
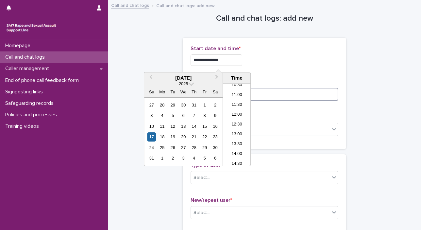
drag, startPoint x: 271, startPoint y: 97, endPoint x: 379, endPoint y: 94, distance: 108.0
click at [272, 97] on input at bounding box center [265, 94] width 148 height 13
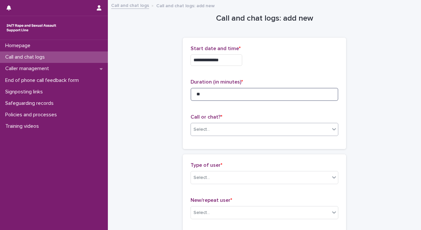
type input "**"
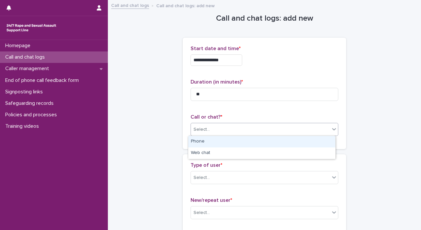
click at [331, 131] on icon at bounding box center [334, 129] width 7 height 7
click at [323, 140] on div "Phone" at bounding box center [261, 141] width 147 height 11
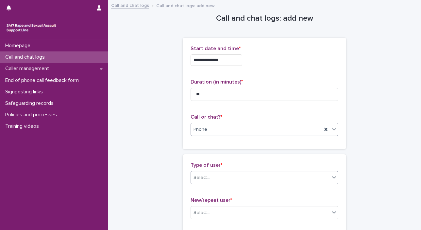
click at [331, 179] on icon at bounding box center [334, 177] width 7 height 7
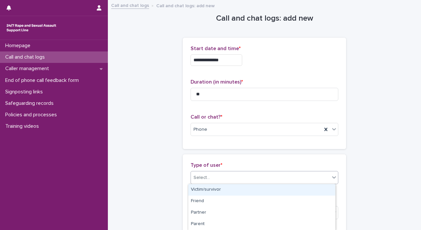
click at [318, 186] on div "Victim/survivor" at bounding box center [261, 189] width 147 height 11
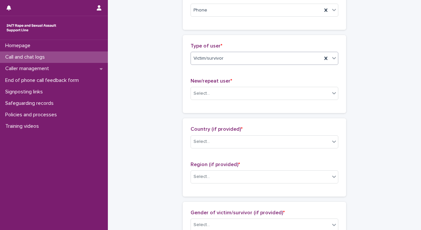
scroll to position [151, 0]
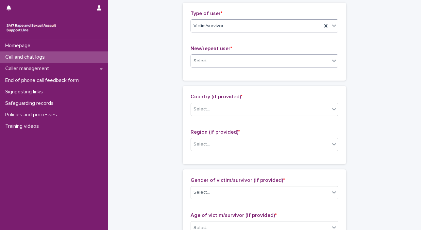
click at [321, 61] on div "Select..." at bounding box center [260, 61] width 139 height 11
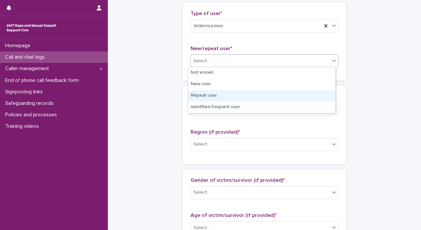
click at [313, 93] on div "Repeat user" at bounding box center [261, 95] width 147 height 11
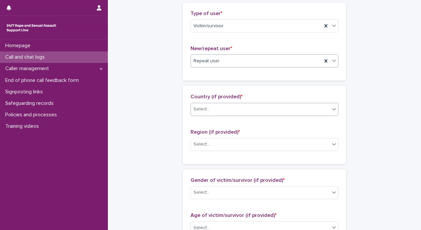
click at [332, 108] on icon at bounding box center [334, 109] width 4 height 2
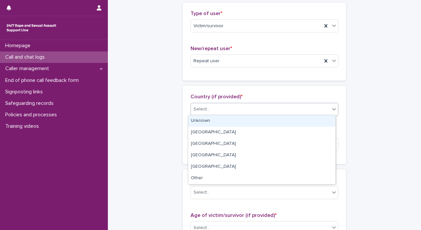
click at [319, 122] on div "Unknown" at bounding box center [261, 120] width 147 height 11
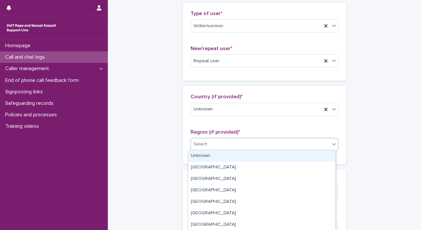
click at [331, 144] on icon at bounding box center [334, 144] width 7 height 7
click at [321, 155] on div "Unknown" at bounding box center [261, 155] width 147 height 11
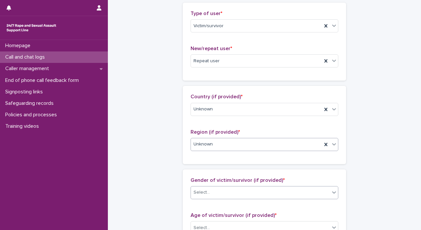
click at [331, 193] on icon at bounding box center [334, 192] width 7 height 7
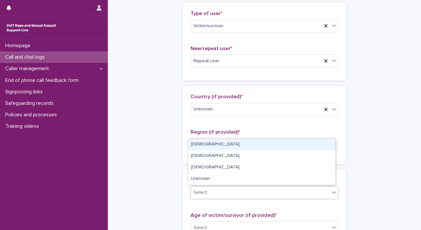
click at [296, 143] on div "[DEMOGRAPHIC_DATA]" at bounding box center [261, 144] width 147 height 11
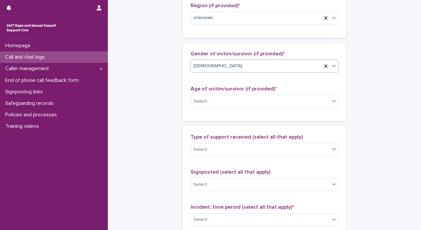
scroll to position [289, 0]
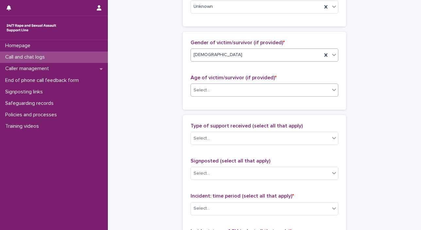
click at [331, 89] on icon at bounding box center [334, 89] width 7 height 7
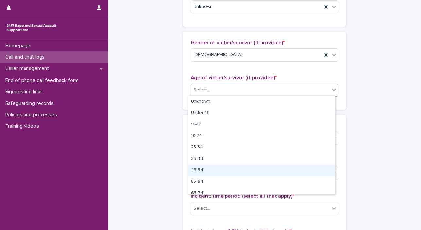
click at [291, 169] on div "45-54" at bounding box center [261, 170] width 147 height 11
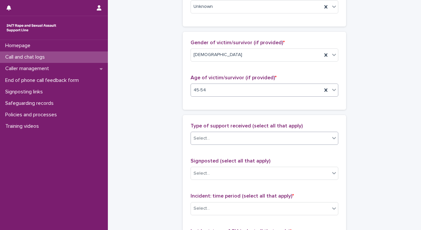
click at [332, 135] on icon at bounding box center [334, 137] width 7 height 7
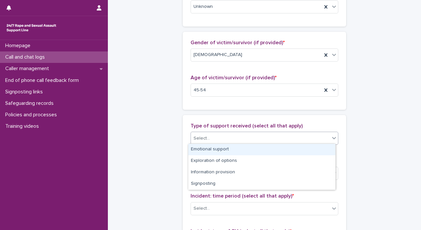
click at [322, 149] on div "Emotional support" at bounding box center [261, 149] width 147 height 11
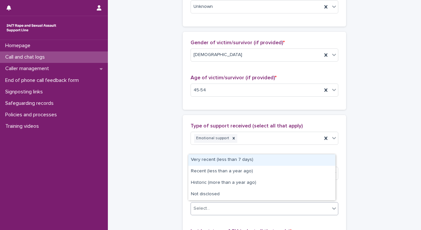
click at [332, 205] on icon at bounding box center [334, 208] width 7 height 7
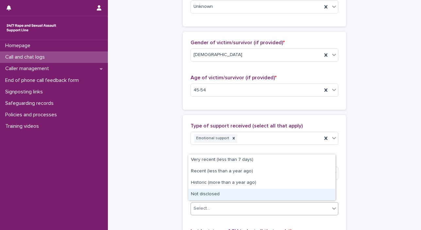
click at [309, 196] on div "Not disclosed" at bounding box center [261, 193] width 147 height 11
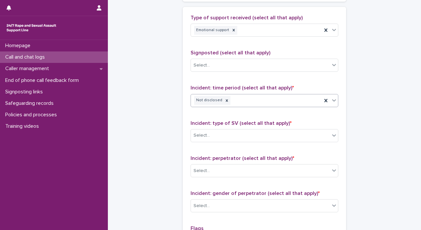
scroll to position [427, 0]
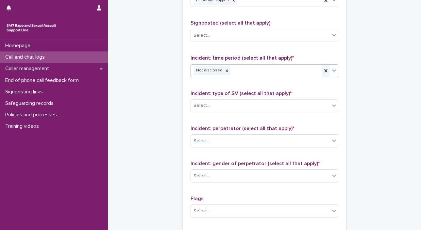
click at [324, 67] on icon at bounding box center [326, 70] width 7 height 7
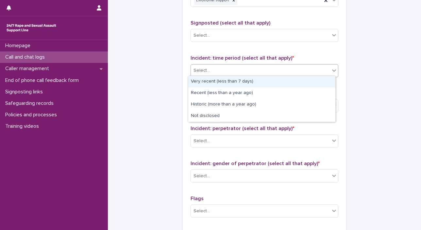
click at [333, 69] on icon at bounding box center [334, 70] width 7 height 7
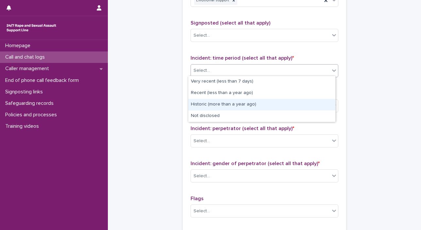
drag, startPoint x: 310, startPoint y: 85, endPoint x: 309, endPoint y: 98, distance: 13.1
click at [310, 104] on div "Historic (more than a year ago)" at bounding box center [261, 104] width 147 height 11
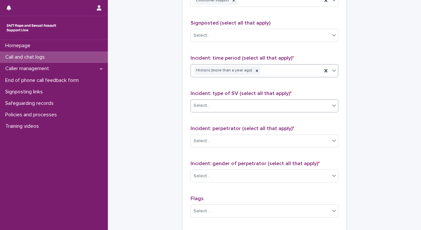
click at [332, 106] on icon at bounding box center [334, 105] width 7 height 7
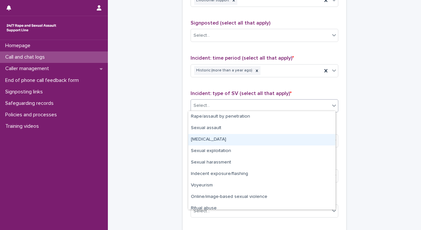
click at [312, 139] on div "[MEDICAL_DATA]" at bounding box center [261, 139] width 147 height 11
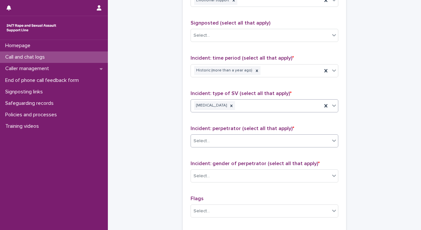
click at [331, 140] on icon at bounding box center [334, 140] width 7 height 7
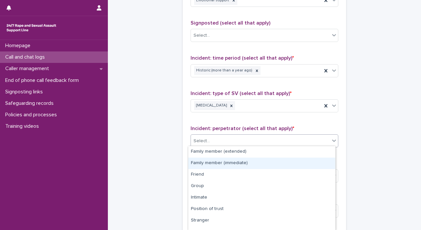
scroll to position [42, 0]
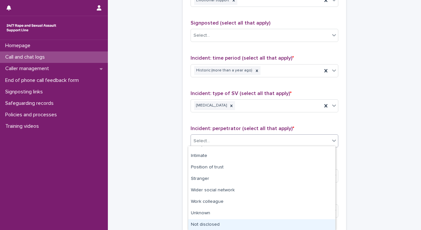
click at [299, 226] on div "Not disclosed" at bounding box center [261, 224] width 147 height 11
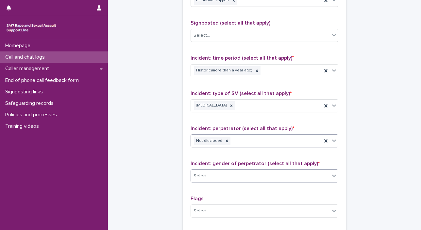
click at [326, 176] on div "Select..." at bounding box center [260, 175] width 139 height 11
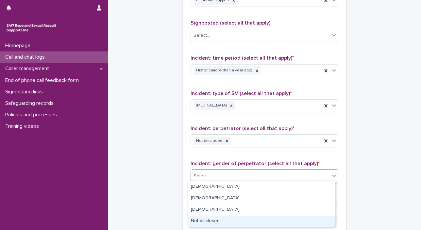
click at [309, 222] on div "Not disclosed" at bounding box center [261, 220] width 147 height 11
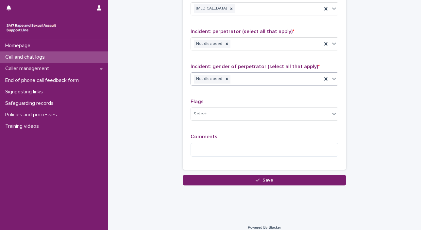
scroll to position [526, 0]
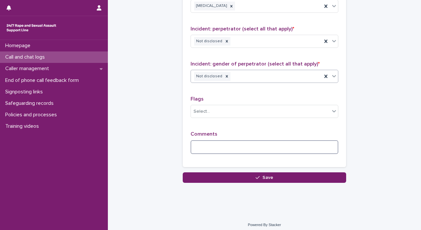
click at [258, 145] on textarea at bounding box center [265, 147] width 148 height 14
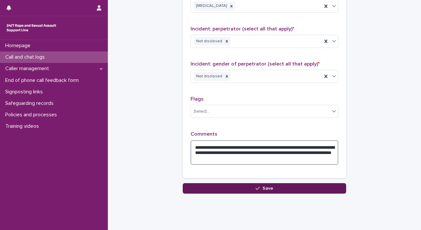
type textarea "**********"
click at [288, 186] on button "Save" at bounding box center [265, 188] width 164 height 10
